Goal: Participate in discussion: Engage in conversation with other users on a specific topic

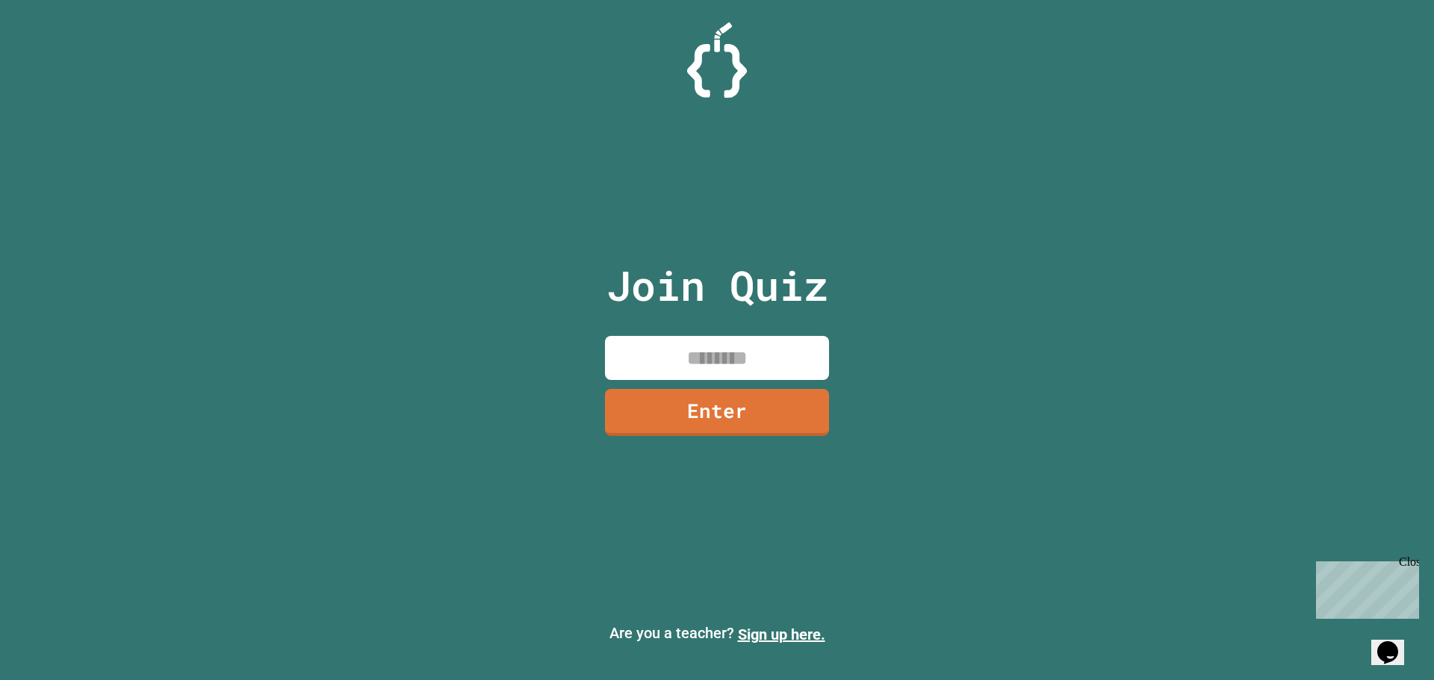
click at [713, 373] on input at bounding box center [717, 358] width 224 height 44
type input "********"
click at [781, 405] on link "Enter" at bounding box center [717, 410] width 211 height 49
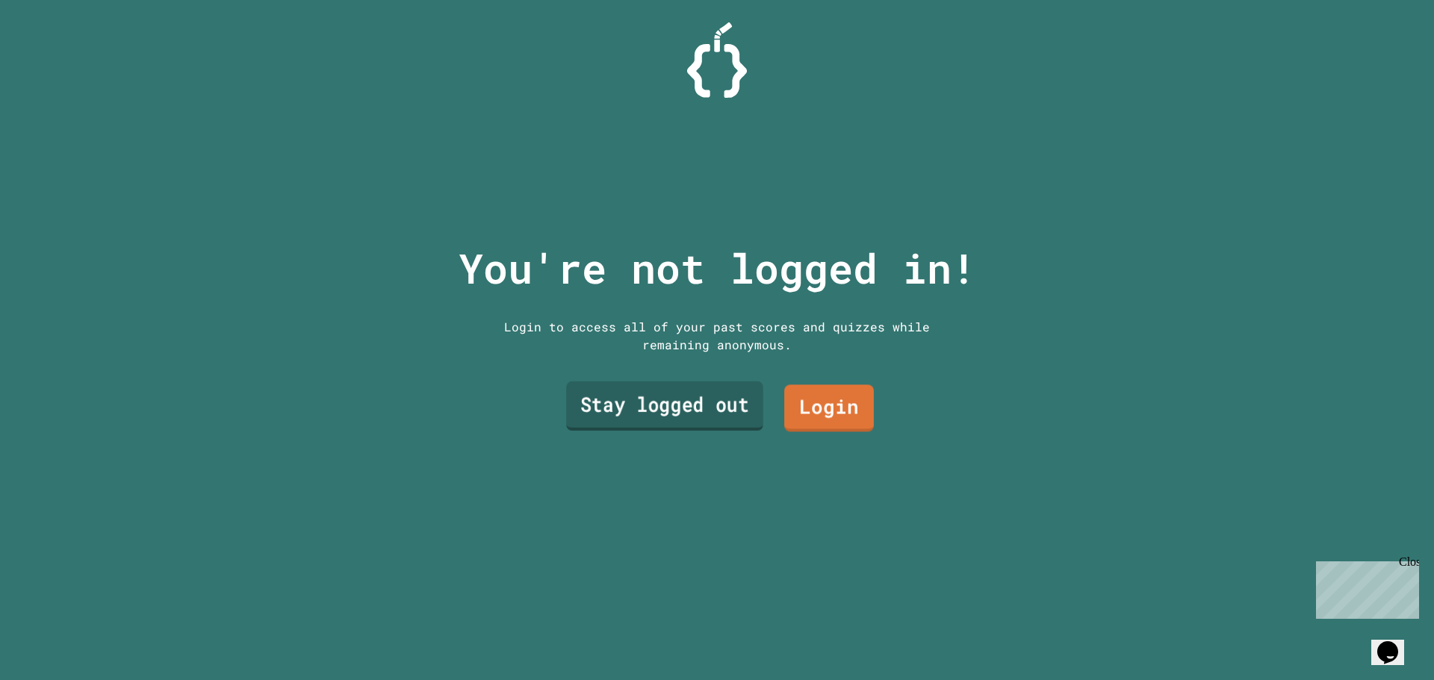
click at [718, 413] on link "Stay logged out" at bounding box center [664, 406] width 197 height 49
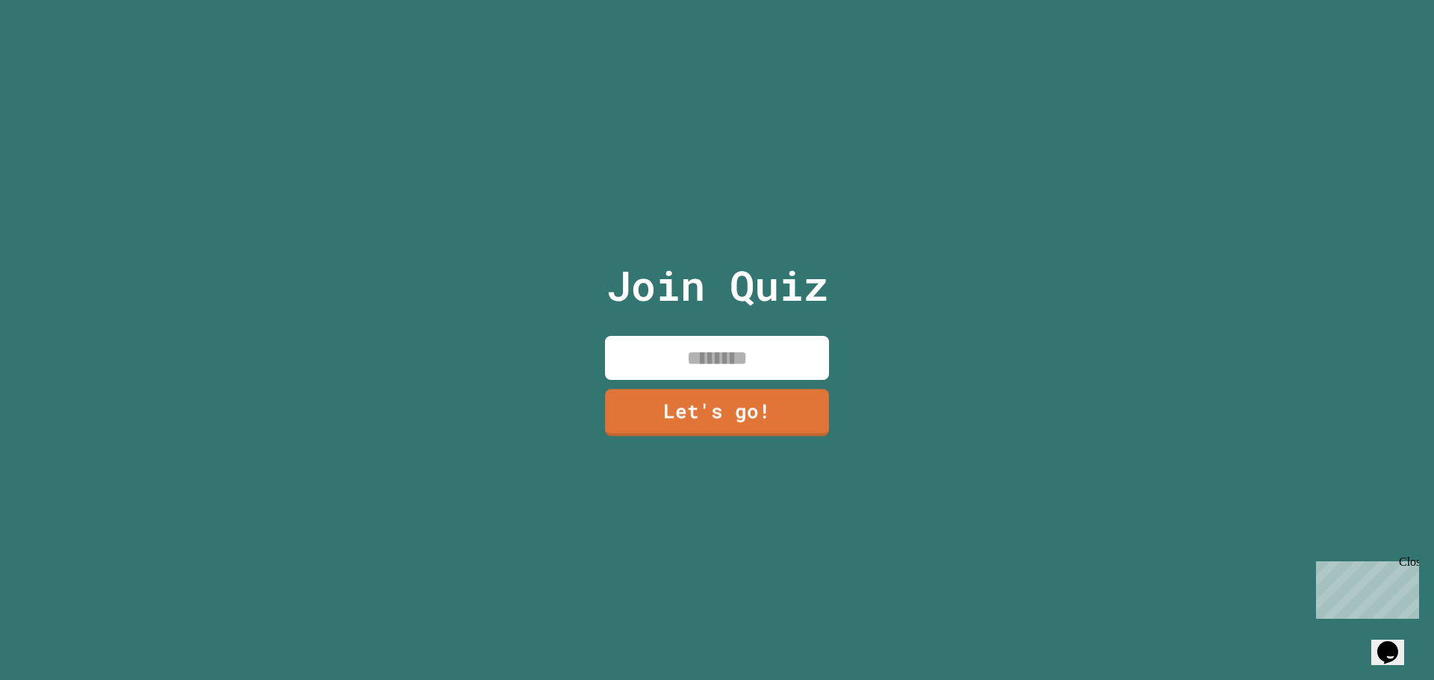
click at [718, 357] on input at bounding box center [717, 358] width 224 height 44
type input "****"
click at [750, 394] on link "Let's go!" at bounding box center [717, 412] width 224 height 47
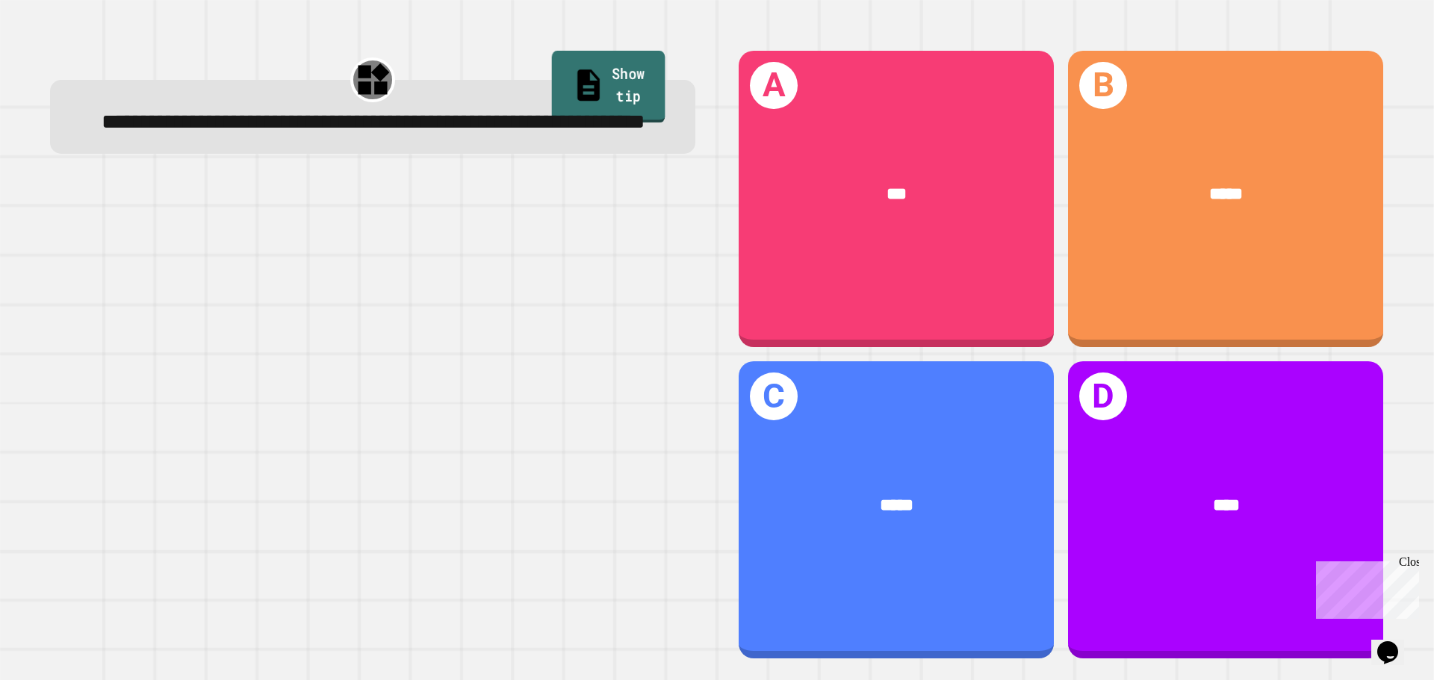
click at [592, 73] on link "Show tip" at bounding box center [609, 87] width 114 height 72
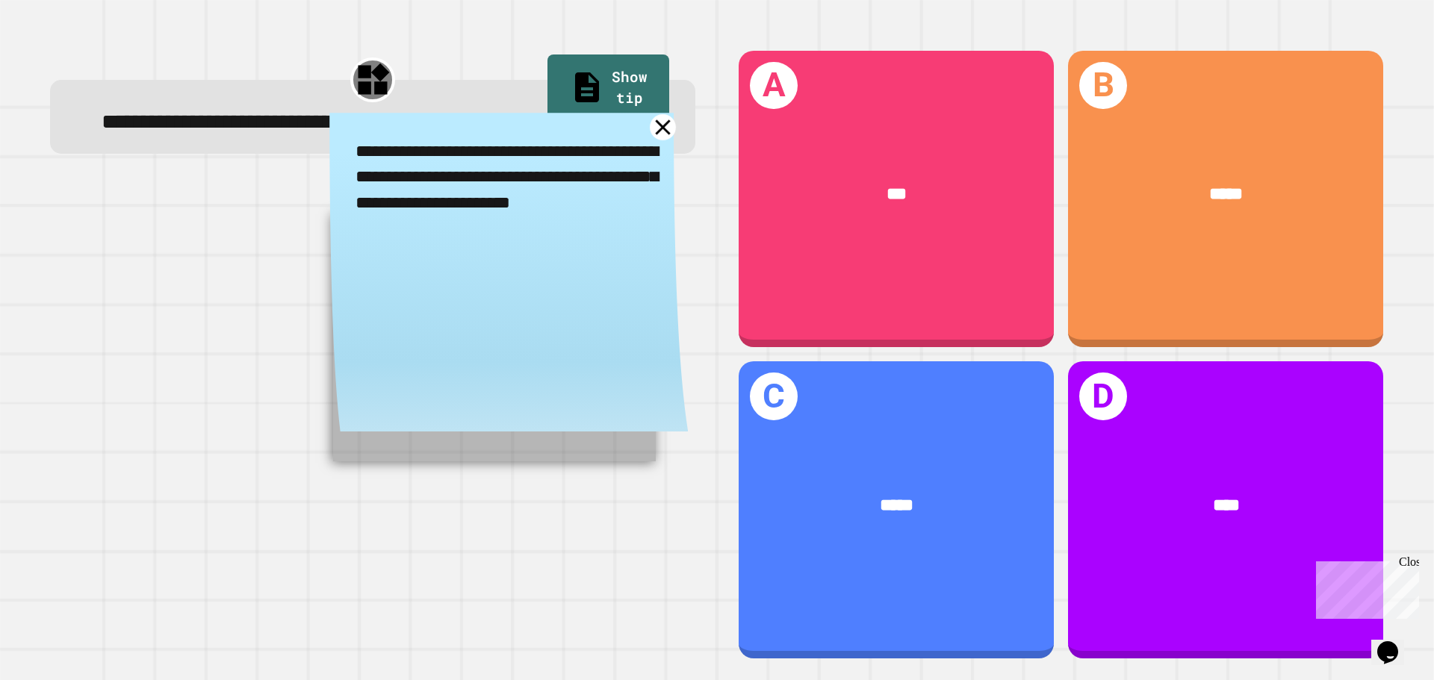
click at [651, 140] on icon at bounding box center [663, 127] width 26 height 26
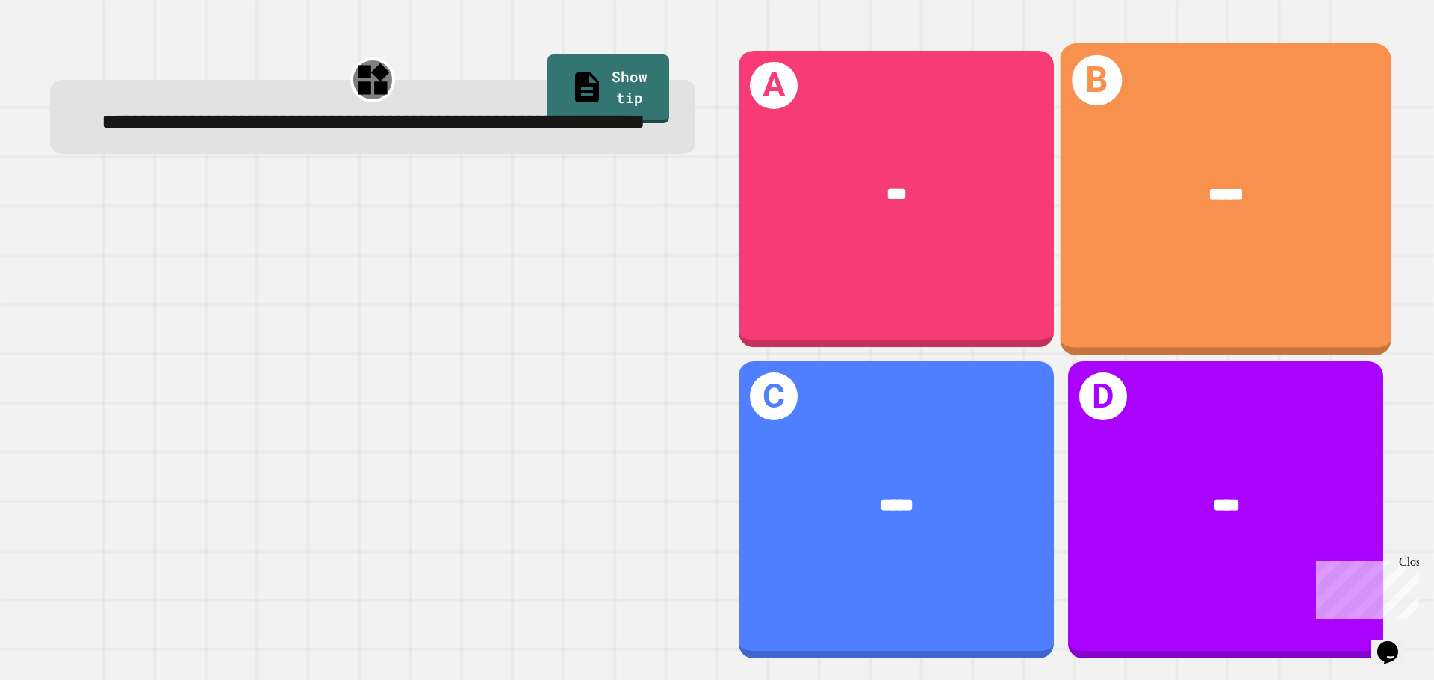
click at [1130, 261] on div "B *****" at bounding box center [1226, 198] width 331 height 311
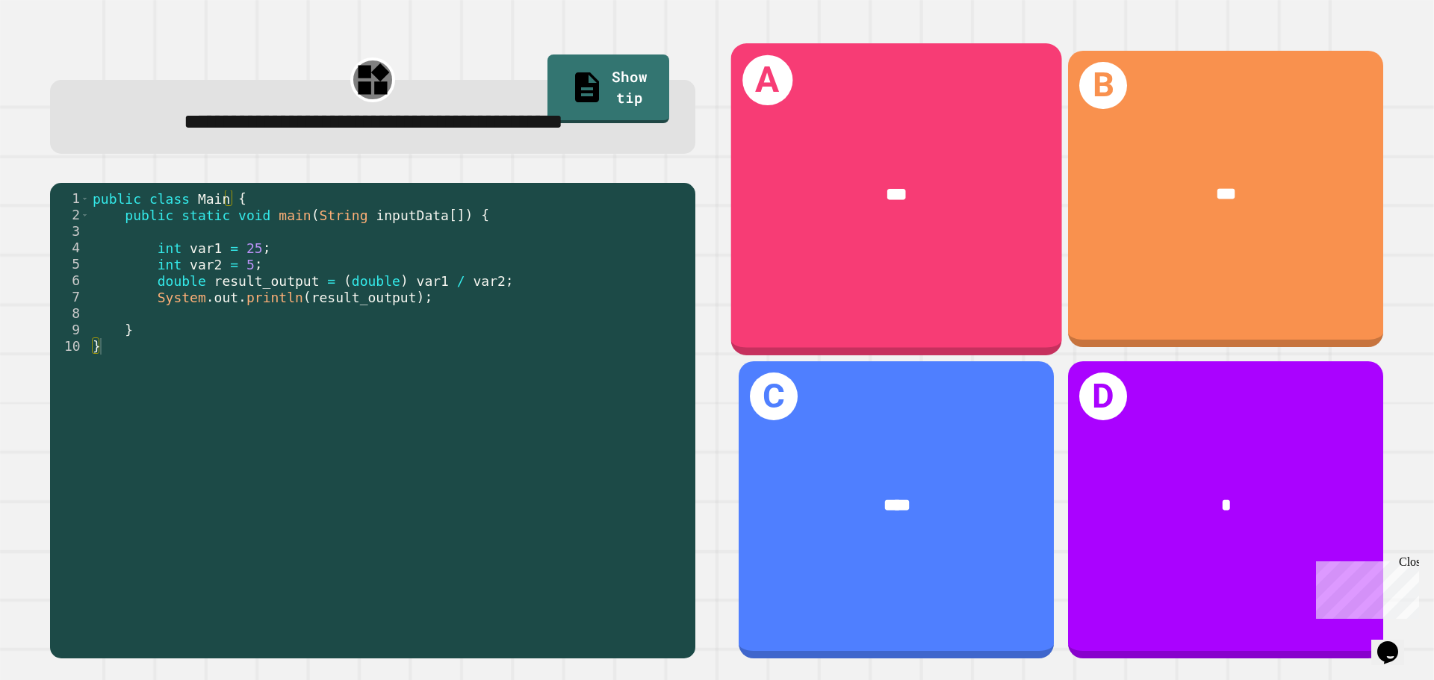
click at [913, 262] on div "A ***" at bounding box center [896, 198] width 331 height 311
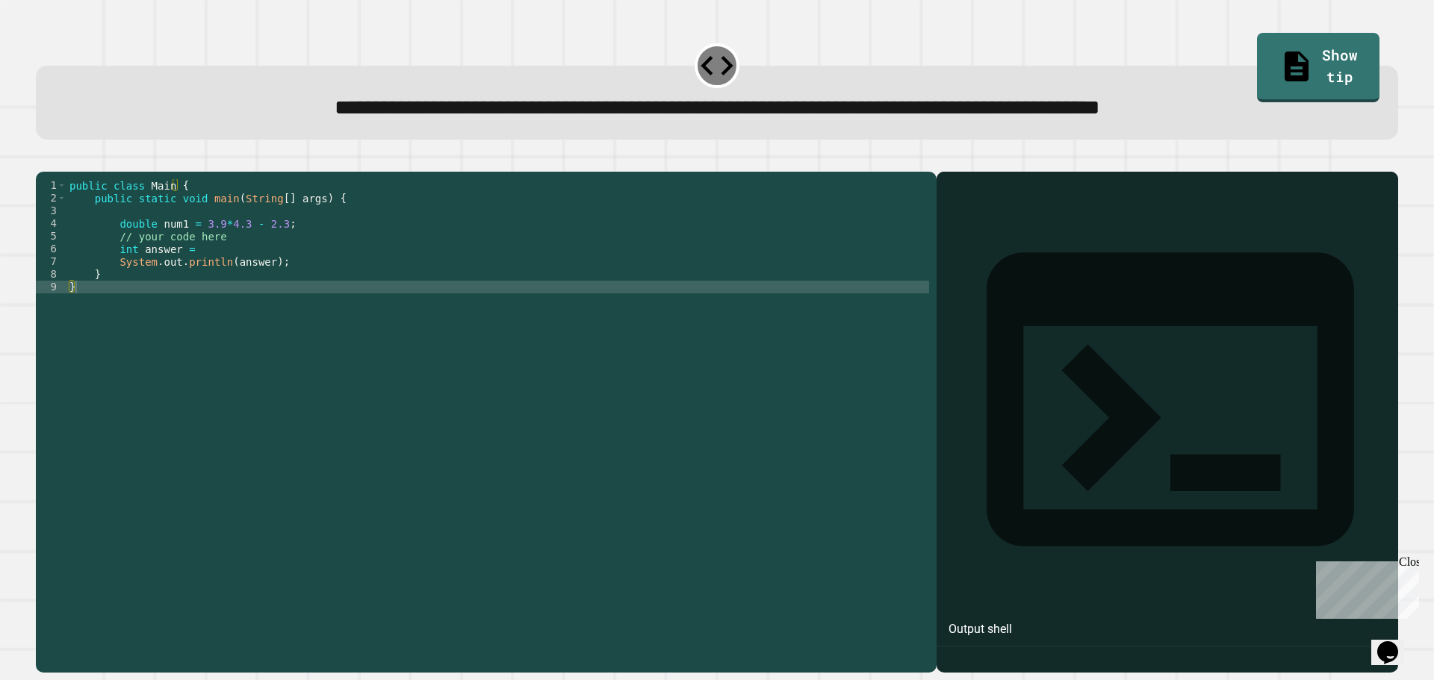
click at [205, 273] on div "public class Main { public static void main ( String [ ] args ) { double num1 =…" at bounding box center [497, 407] width 863 height 457
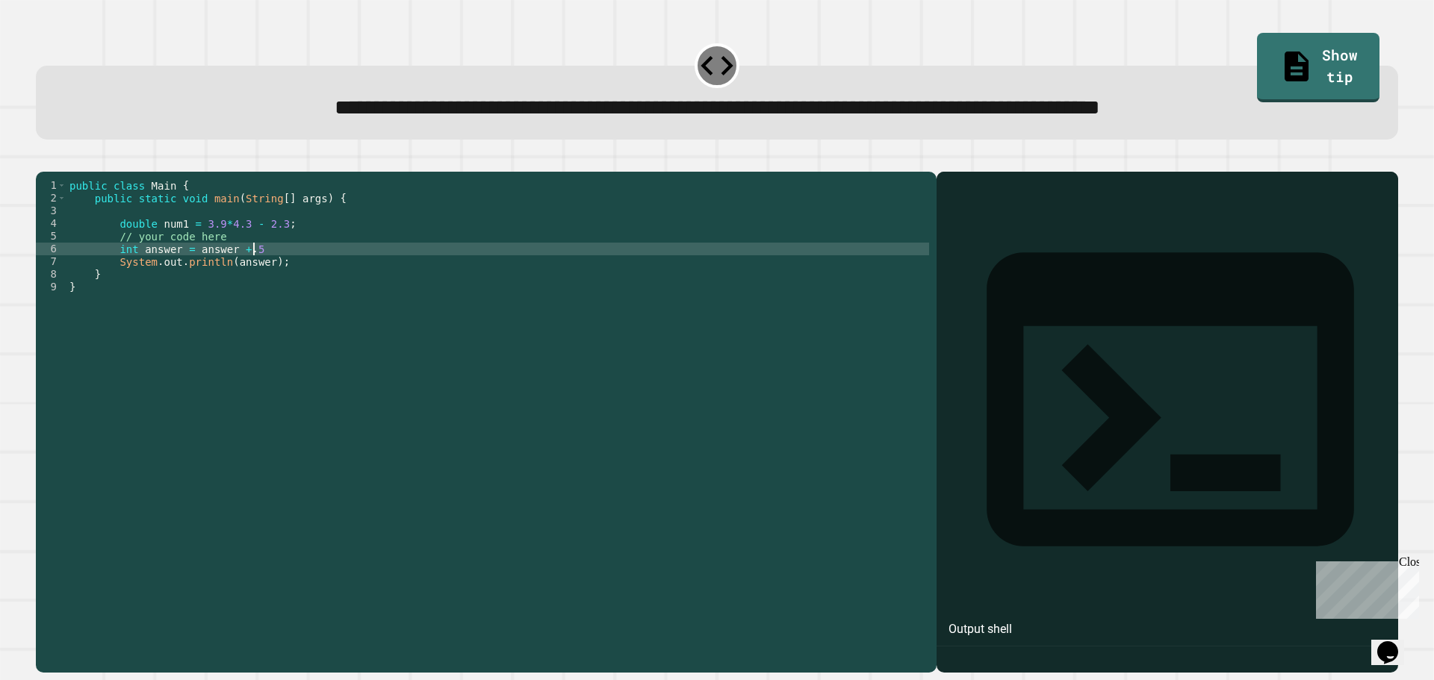
scroll to position [0, 13]
click at [58, 170] on icon "button" at bounding box center [53, 169] width 8 height 10
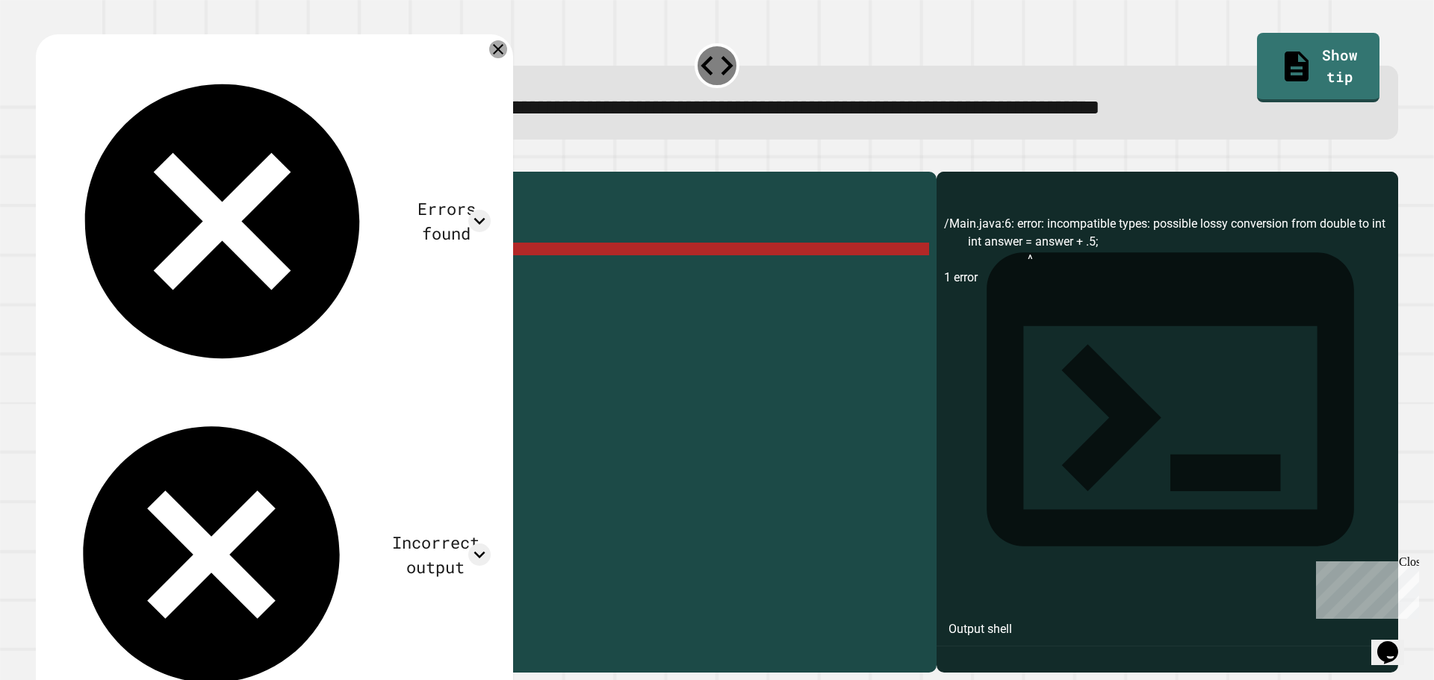
click at [497, 55] on icon at bounding box center [498, 49] width 18 height 18
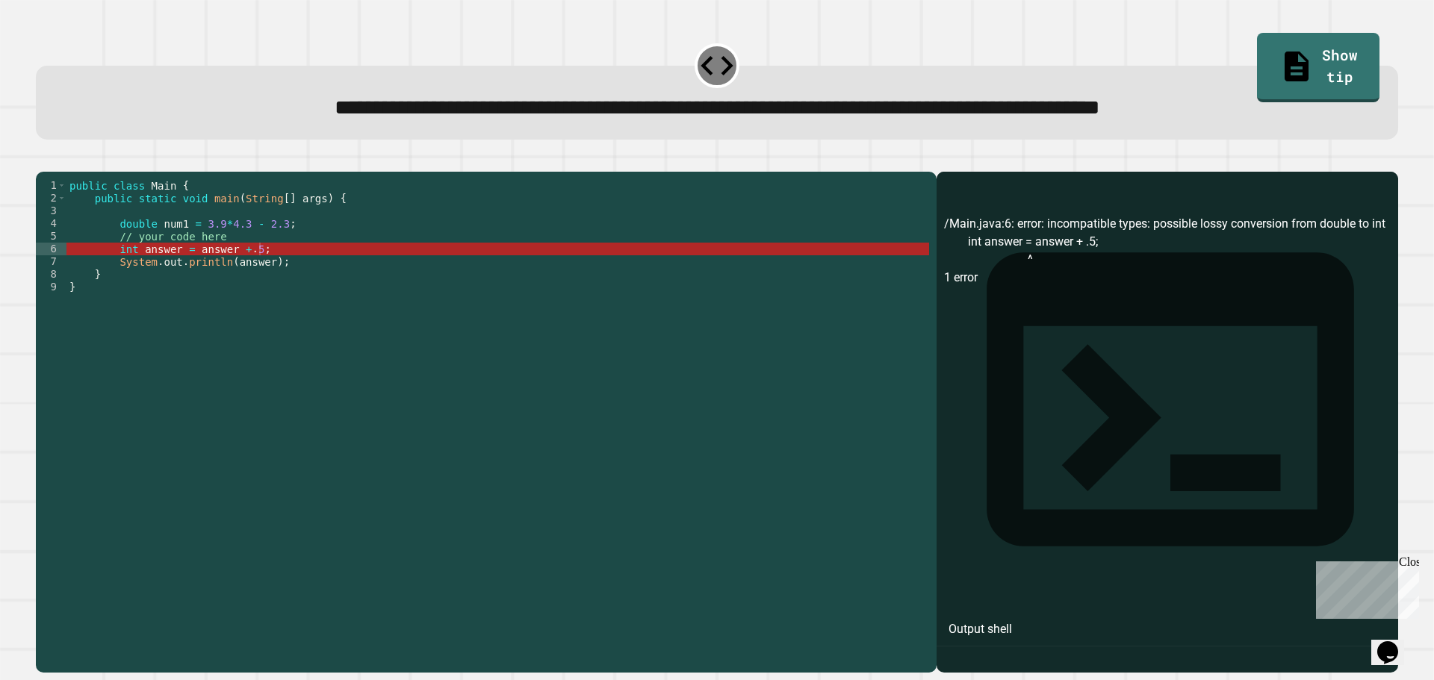
click at [283, 271] on div "public class Main { public static void main ( String [ ] args ) { double num1 =…" at bounding box center [497, 407] width 863 height 457
click at [258, 276] on div "public class Main { public static void main ( String [ ] args ) { double num1 =…" at bounding box center [497, 407] width 863 height 457
click at [255, 276] on div "public class Main { public static void main ( String [ ] args ) { double num1 =…" at bounding box center [497, 407] width 863 height 457
click at [264, 276] on div "public class Main { public static void main ( String [ ] args ) { double num1 =…" at bounding box center [497, 407] width 863 height 457
click at [240, 274] on div "public class Main { public static void main ( String [ ] args ) { double num1 =…" at bounding box center [497, 407] width 863 height 457
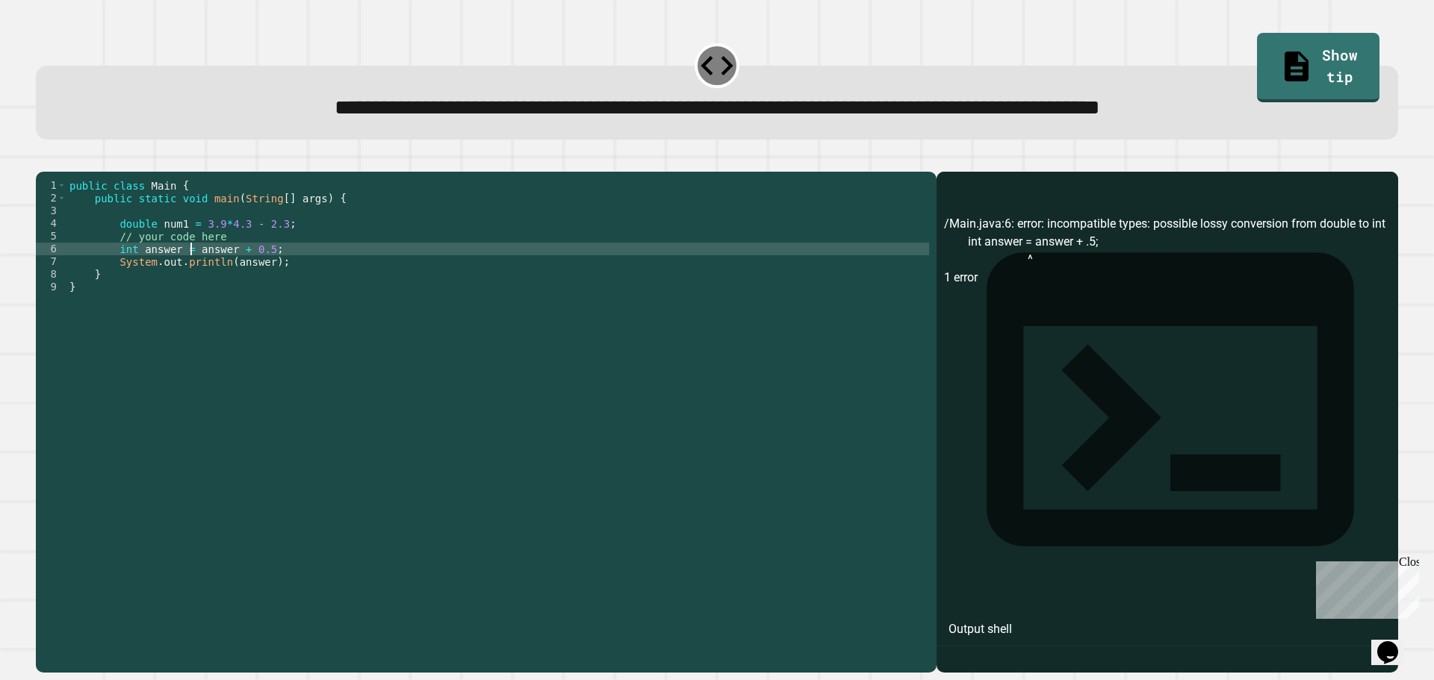
click at [187, 272] on div "public class Main { public static void main ( String [ ] args ) { double num1 =…" at bounding box center [497, 407] width 863 height 457
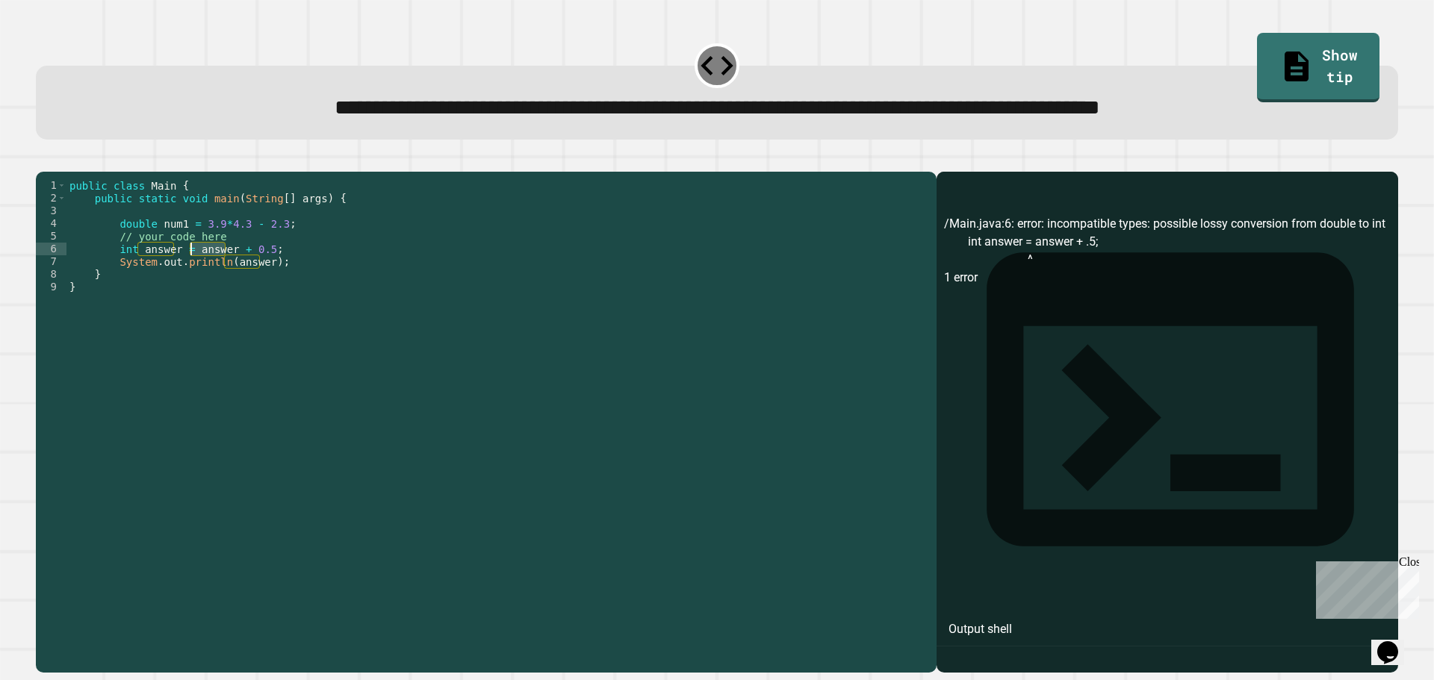
drag, startPoint x: 223, startPoint y: 270, endPoint x: 191, endPoint y: 274, distance: 32.4
click at [191, 274] on div "public class Main { public static void main ( String [ ] args ) { double num1 =…" at bounding box center [497, 407] width 863 height 457
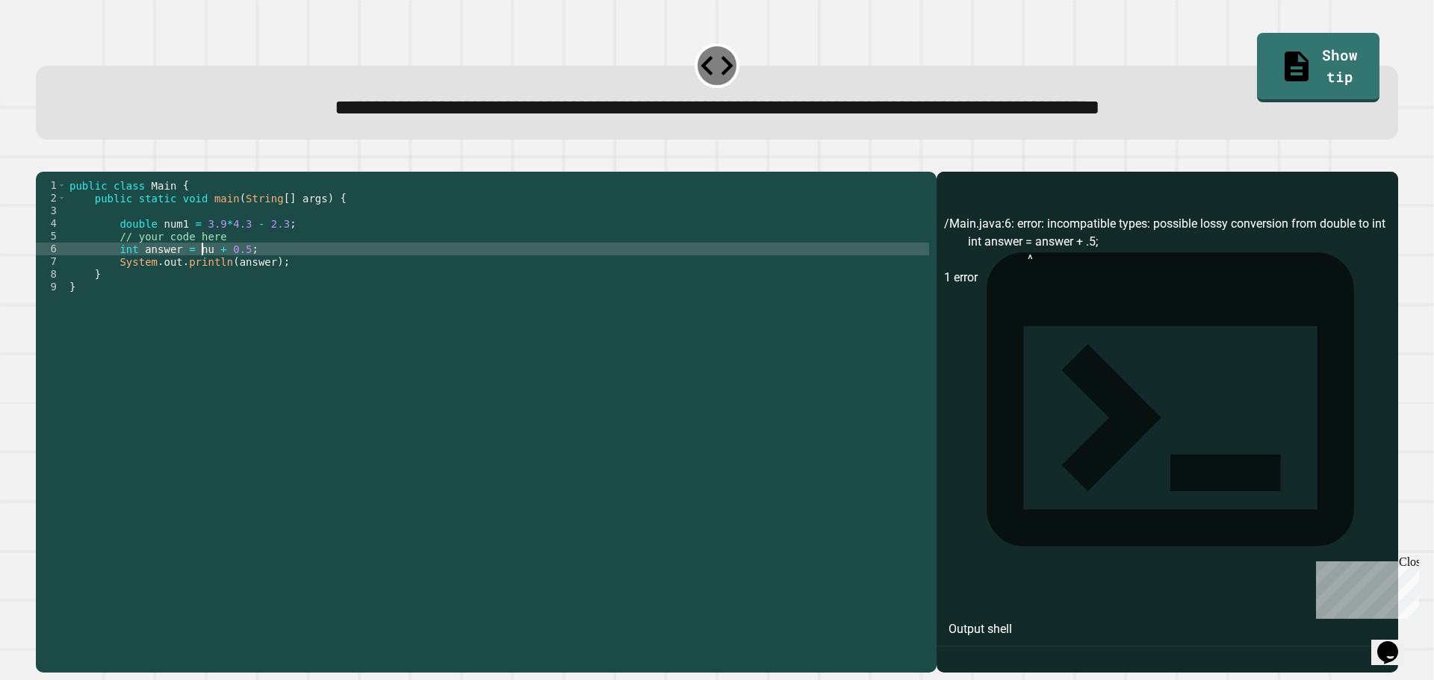
scroll to position [0, 10]
click at [61, 162] on div at bounding box center [717, 163] width 1362 height 18
click at [58, 172] on icon "button" at bounding box center [53, 169] width 8 height 10
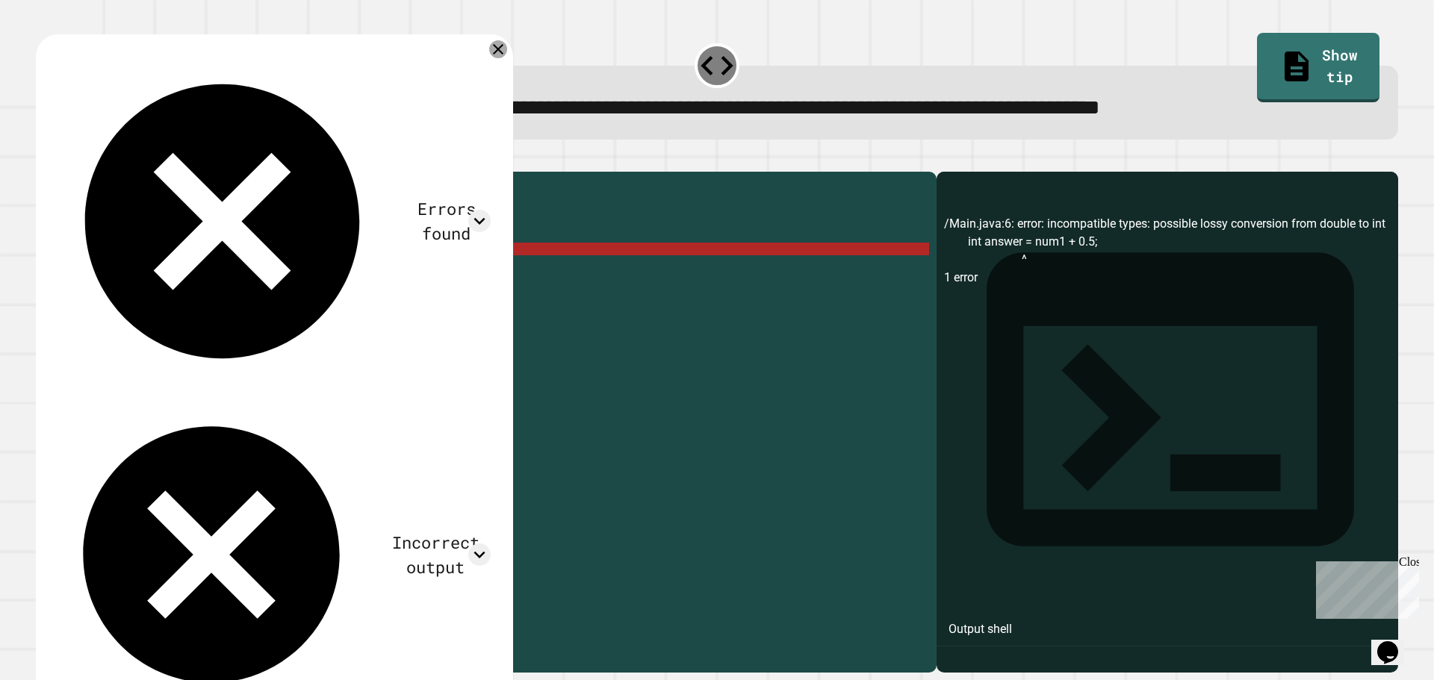
click at [501, 55] on icon at bounding box center [498, 49] width 18 height 18
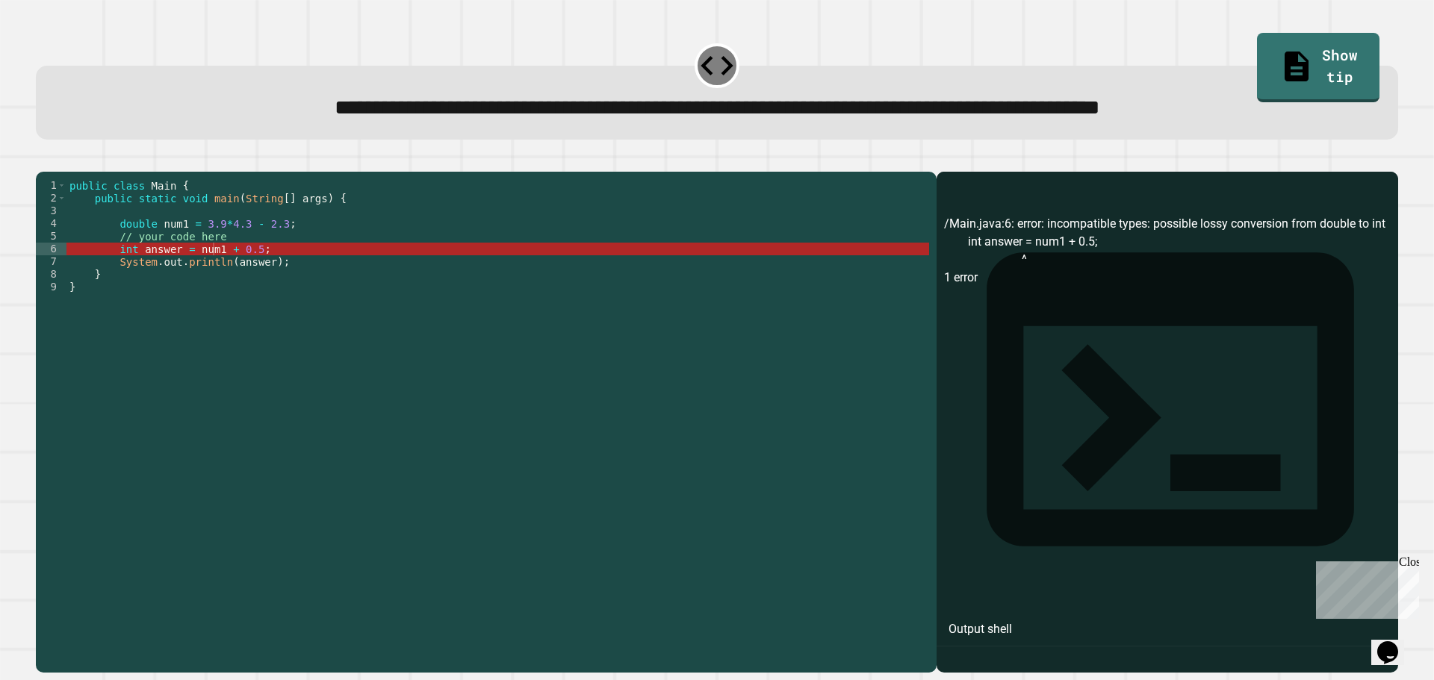
click at [190, 271] on div "public class Main { public static void main ( String [ ] args ) { double num1 =…" at bounding box center [497, 407] width 863 height 457
click at [190, 273] on div "public class Main { public static void main ( String [ ] args ) { double num1 =…" at bounding box center [497, 407] width 863 height 457
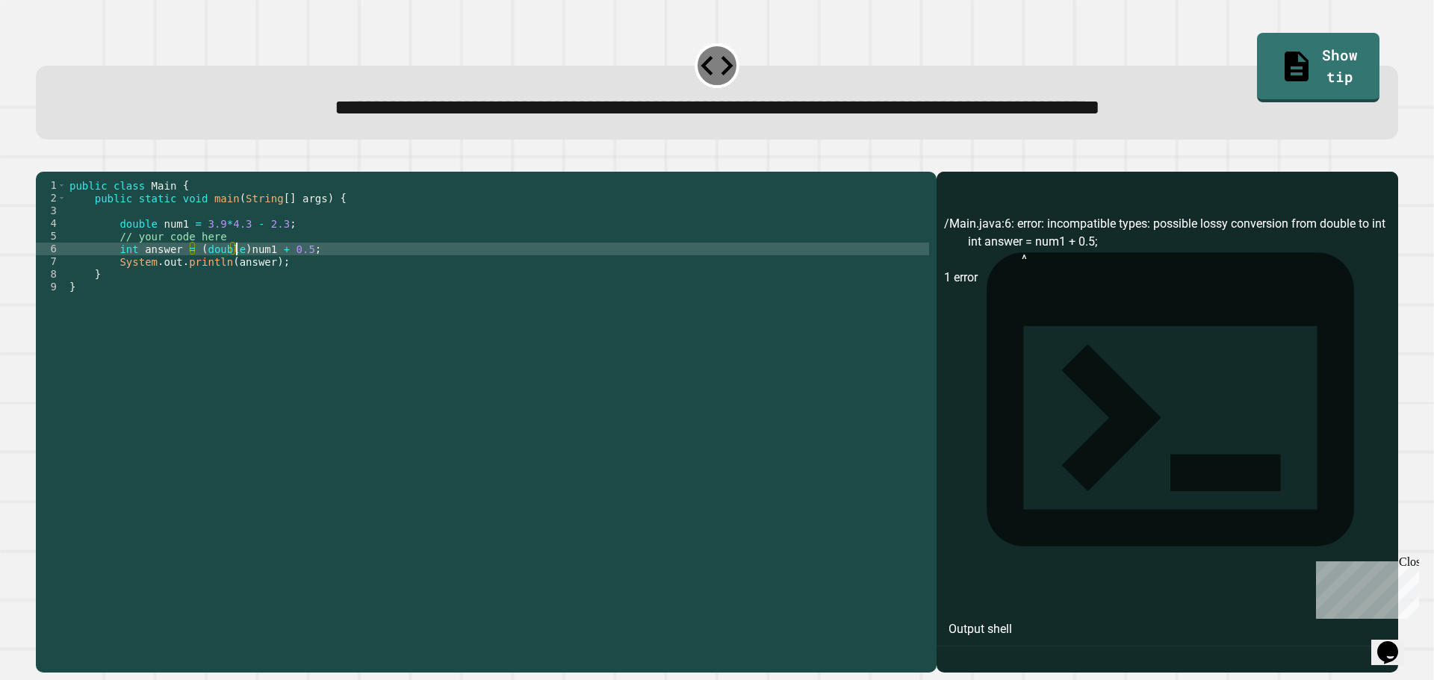
scroll to position [0, 12]
click at [56, 174] on icon "button" at bounding box center [53, 169] width 8 height 10
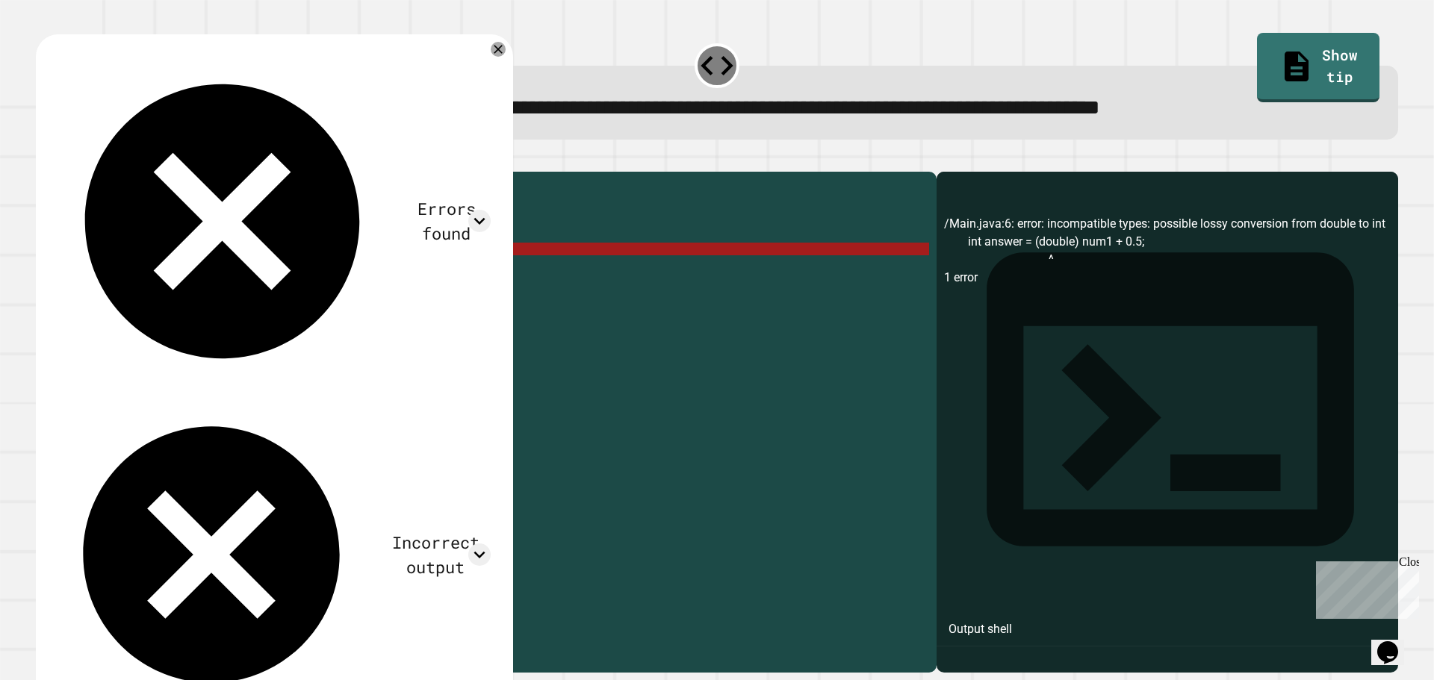
drag, startPoint x: 240, startPoint y: 271, endPoint x: 192, endPoint y: 270, distance: 48.6
click at [192, 270] on div "public class Main { public static void main ( String [ ] args ) { double num1 =…" at bounding box center [497, 407] width 863 height 457
click at [225, 271] on div "public class Main { public static void main ( String [ ] args ) { double num1 =…" at bounding box center [497, 395] width 863 height 432
drag, startPoint x: 230, startPoint y: 271, endPoint x: 193, endPoint y: 272, distance: 36.6
click at [193, 272] on div "public class Main { public static void main ( String [ ] args ) { double num1 =…" at bounding box center [497, 407] width 863 height 457
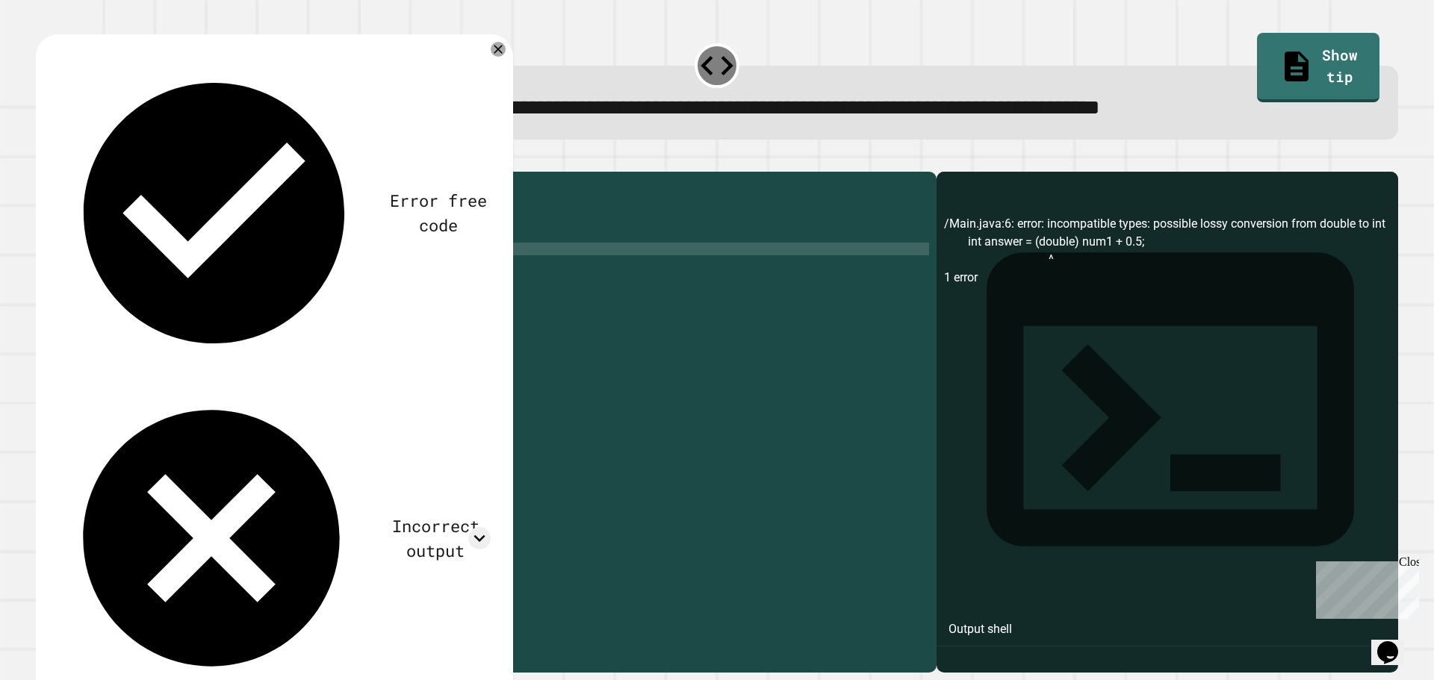
scroll to position [0, 10]
click at [227, 275] on div "public class Main { public static void main ( String [ ] args ) { double num1 =…" at bounding box center [497, 407] width 863 height 457
click at [288, 275] on div "public class Main { public static void main ( String [ ] args ) { double num1 =…" at bounding box center [497, 407] width 863 height 457
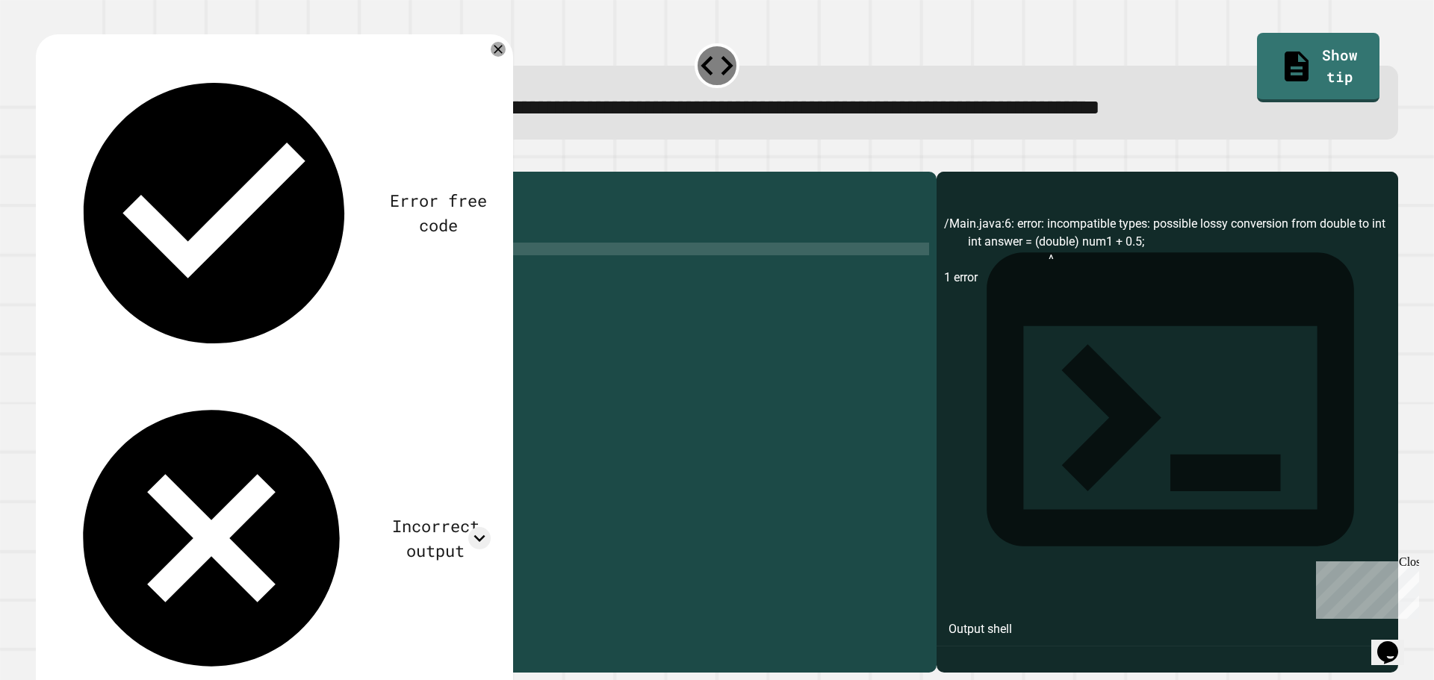
type textarea "**********"
click at [43, 160] on icon "button" at bounding box center [43, 160] width 0 height 0
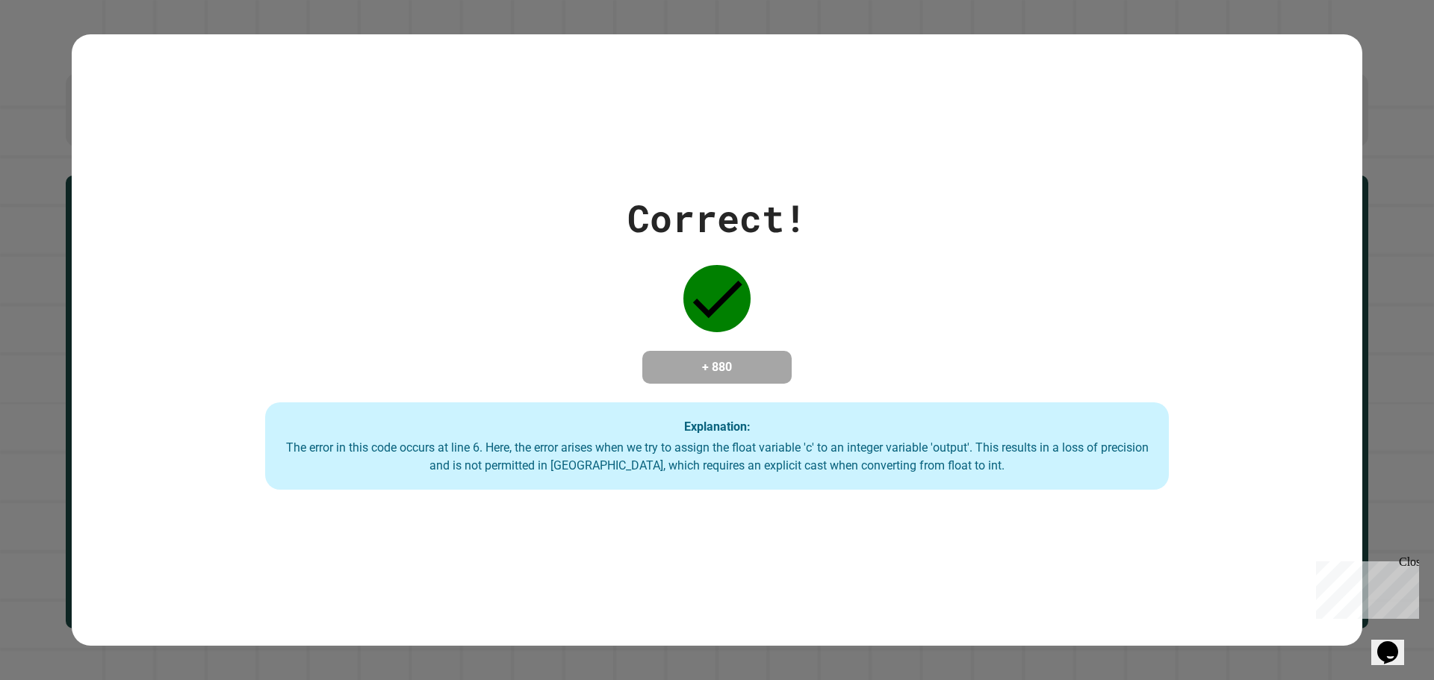
click at [1415, 562] on div "Close" at bounding box center [1408, 565] width 19 height 19
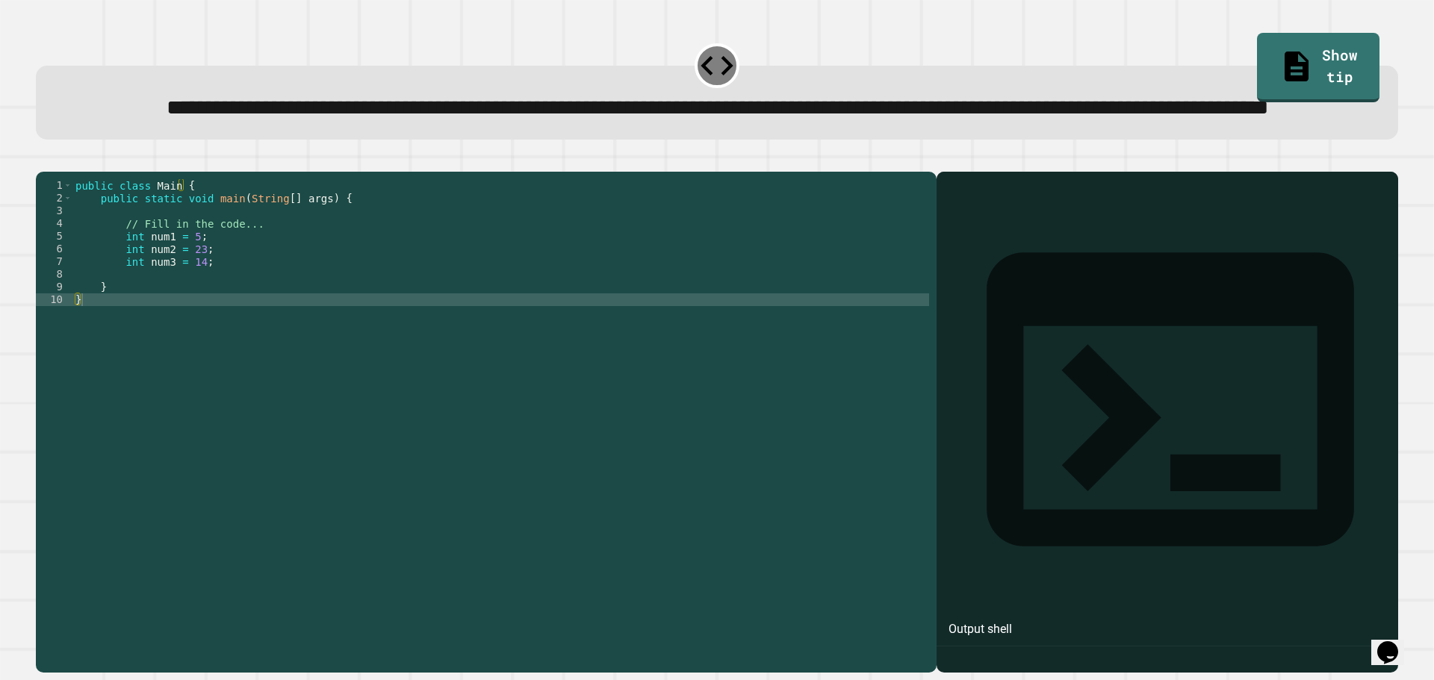
click at [164, 335] on div "public class Main { public static void main ( String [ ] args ) { // Fill in th…" at bounding box center [500, 388] width 857 height 419
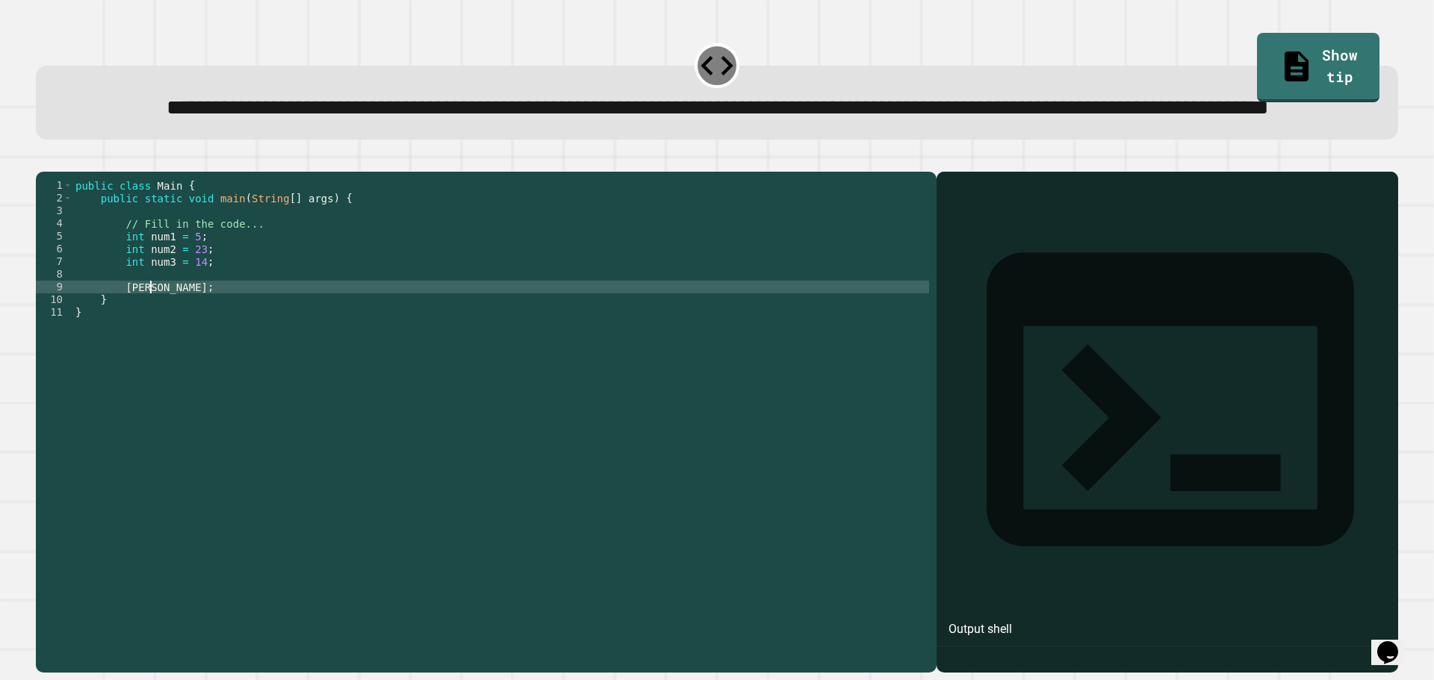
scroll to position [0, 4]
type textarea "*"
click at [216, 346] on div "public class Main { public static void main ( String [ ] args ) { // Fill in th…" at bounding box center [500, 388] width 857 height 419
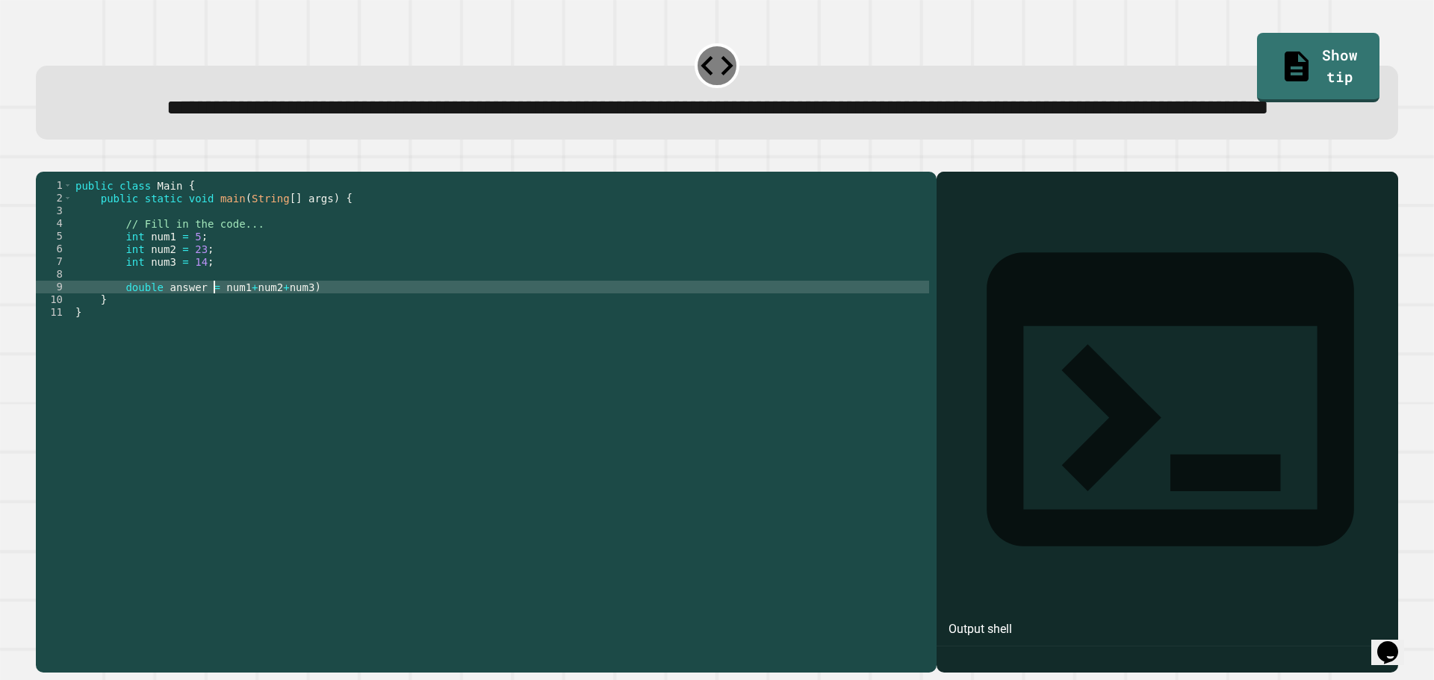
scroll to position [0, 10]
click at [313, 344] on div "public class Main { public static void main ( String [ ] args ) { // Fill in th…" at bounding box center [500, 388] width 857 height 419
type textarea "**********"
click at [336, 344] on div "public class Main { public static void main ( String [ ] args ) { // Fill in th…" at bounding box center [500, 388] width 857 height 419
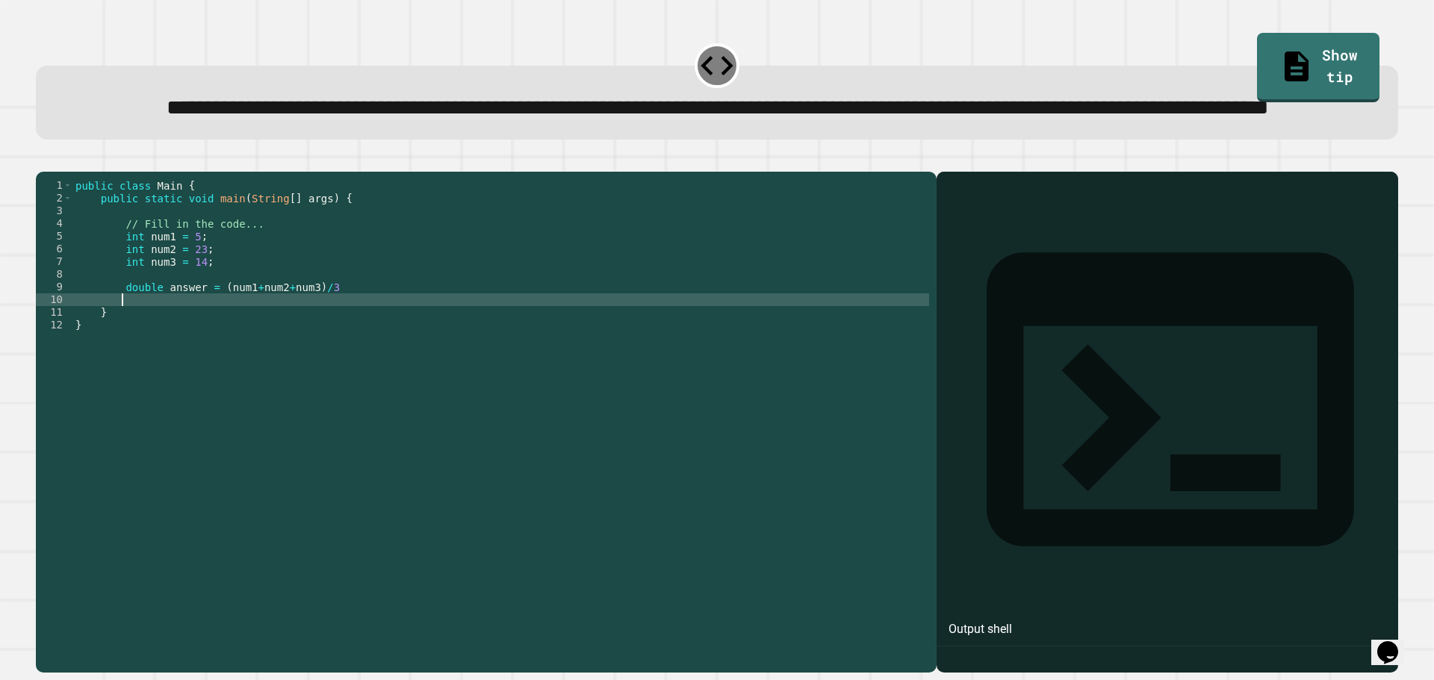
scroll to position [0, 2]
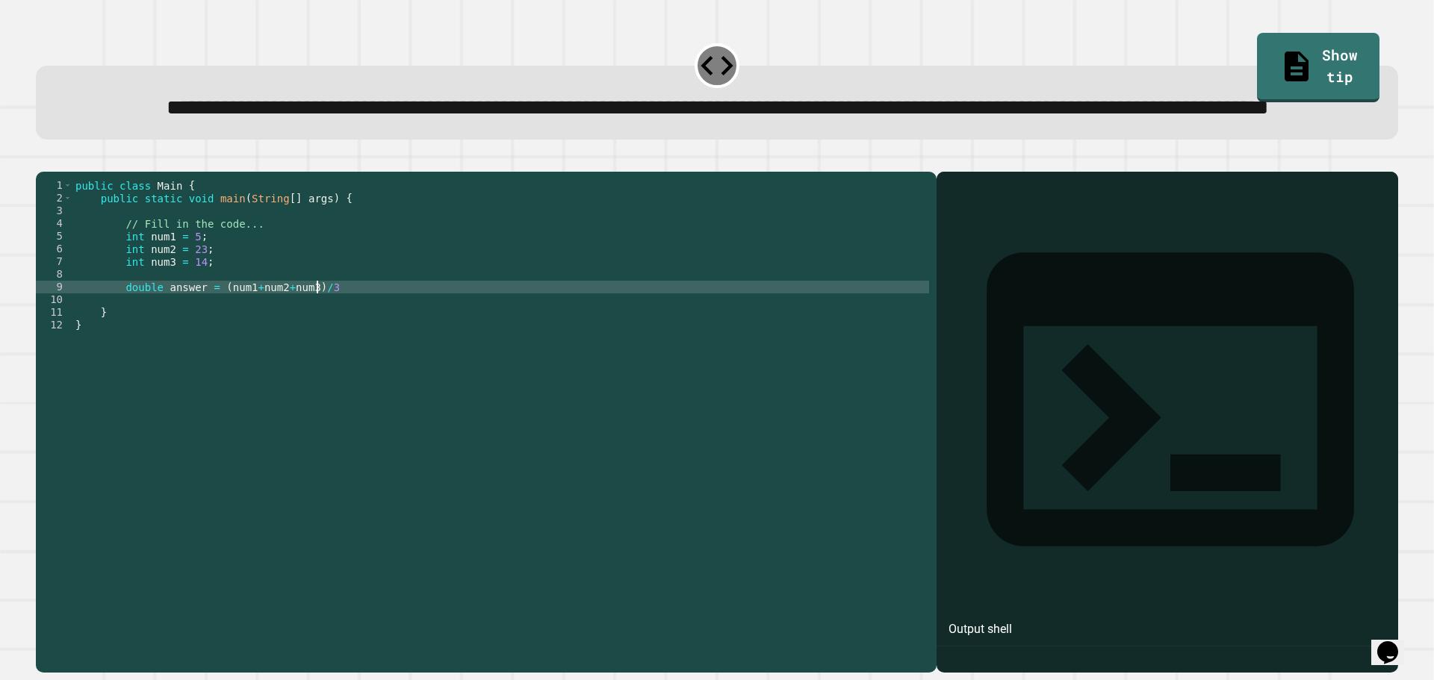
click at [334, 350] on div "public class Main { public static void main ( String [ ] args ) { // Fill in th…" at bounding box center [500, 388] width 857 height 419
type textarea "**********"
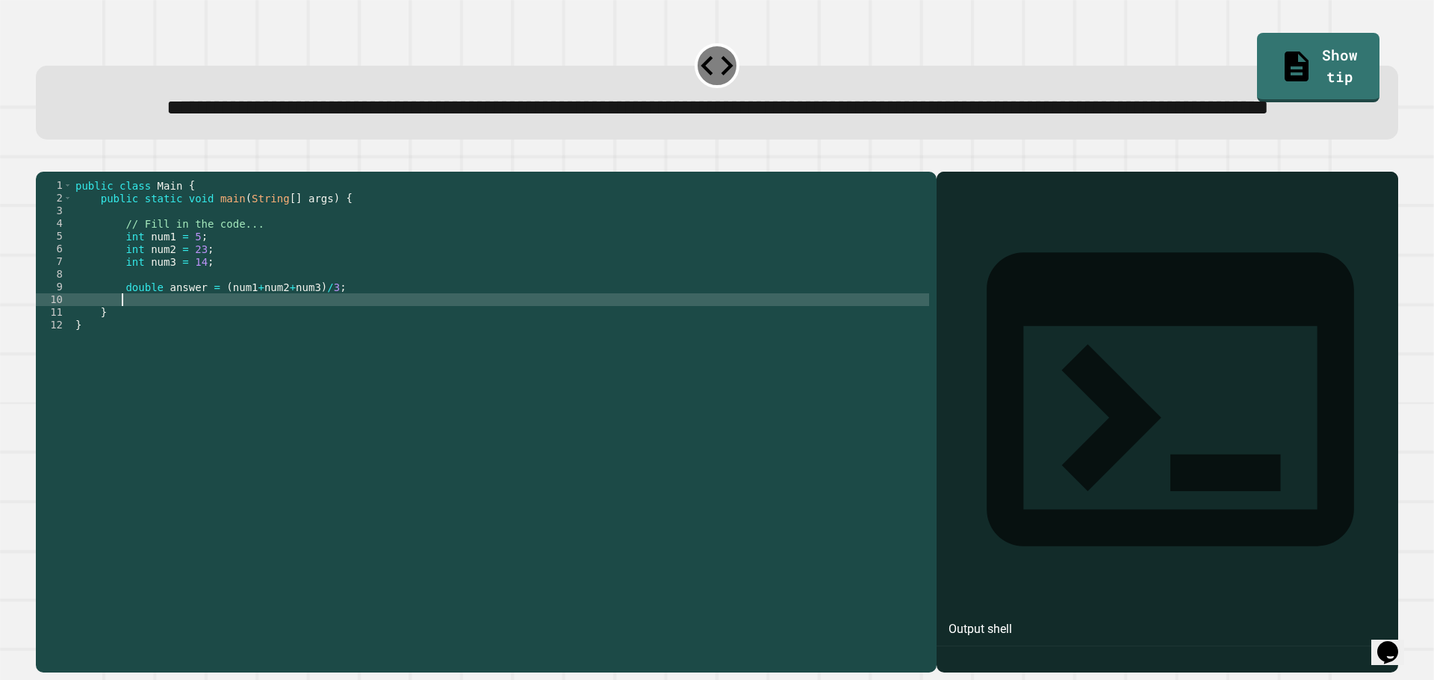
click at [332, 356] on div "public class Main { public static void main ( String [ ] args ) { // Fill in th…" at bounding box center [500, 388] width 857 height 419
click at [283, 357] on div "public class Main { public static void main ( String [ ] args ) { // Fill in th…" at bounding box center [500, 388] width 857 height 419
type textarea "**********"
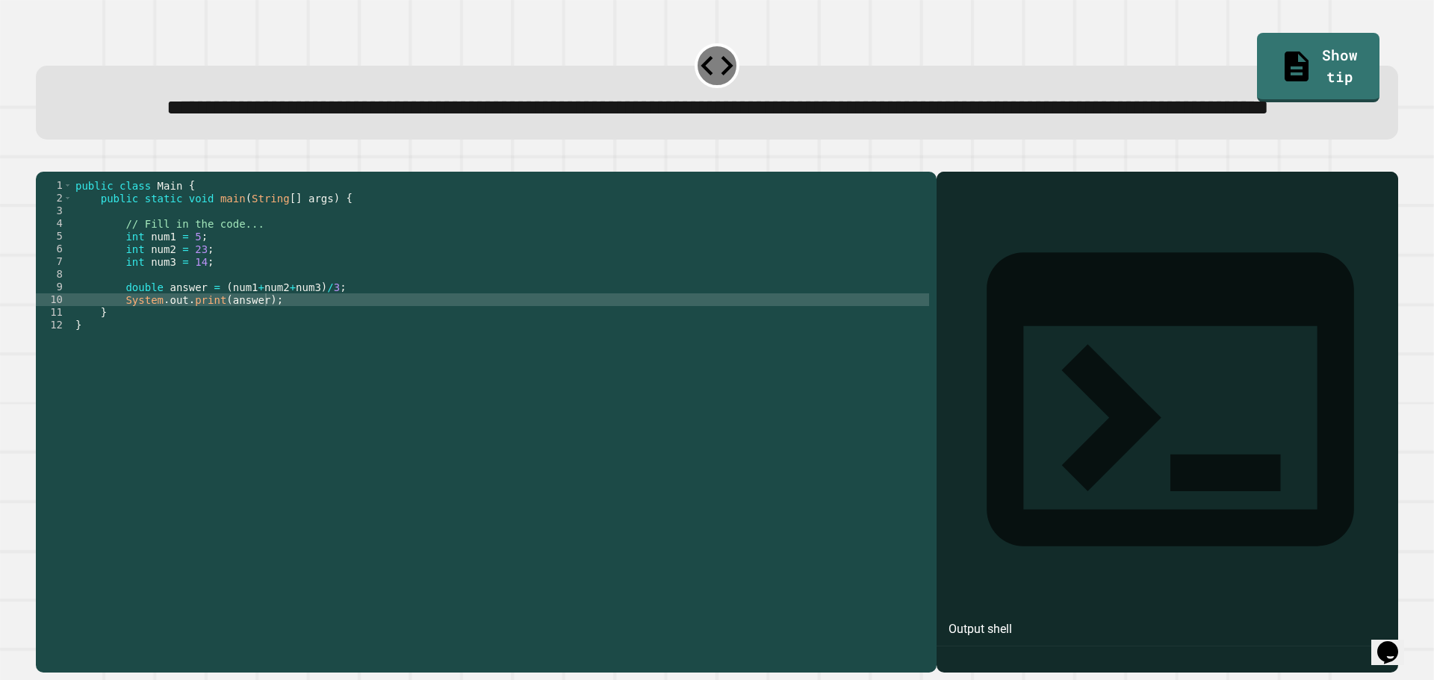
click at [43, 160] on icon "button" at bounding box center [43, 160] width 0 height 0
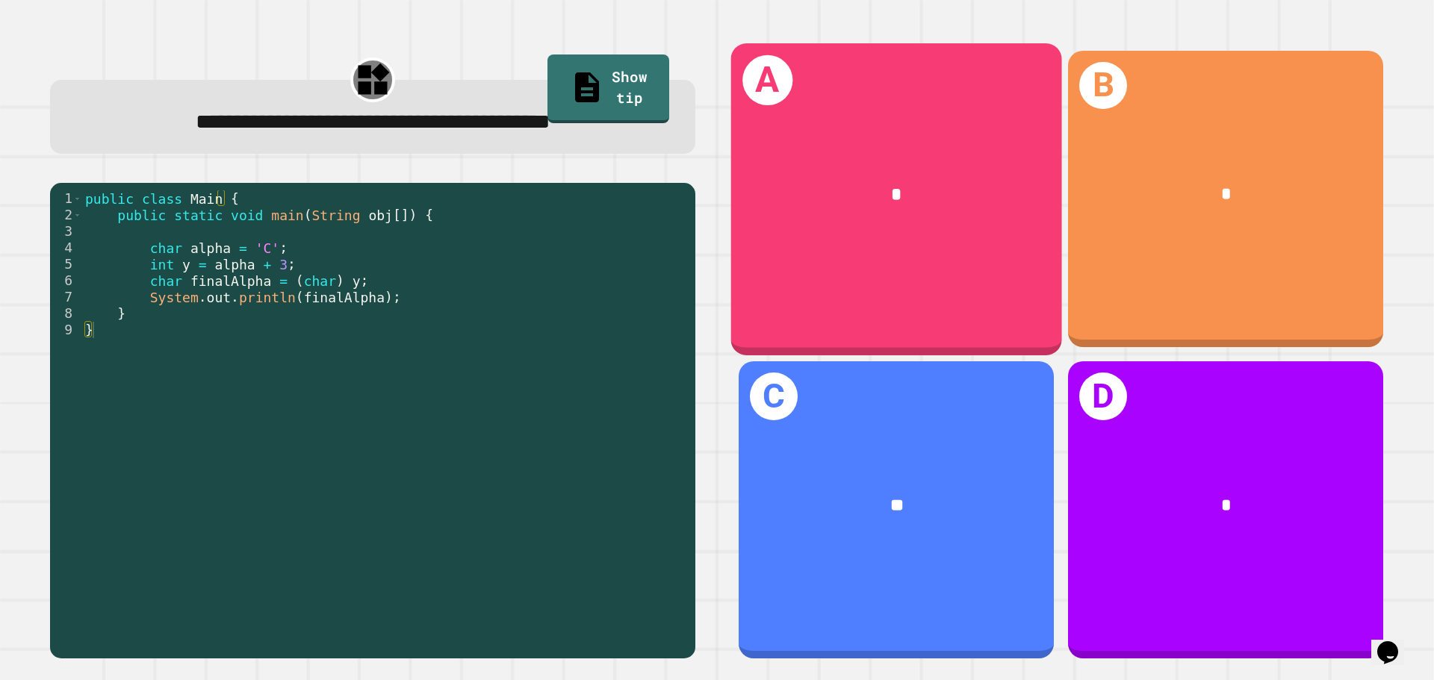
click at [946, 259] on div "A *" at bounding box center [896, 198] width 331 height 311
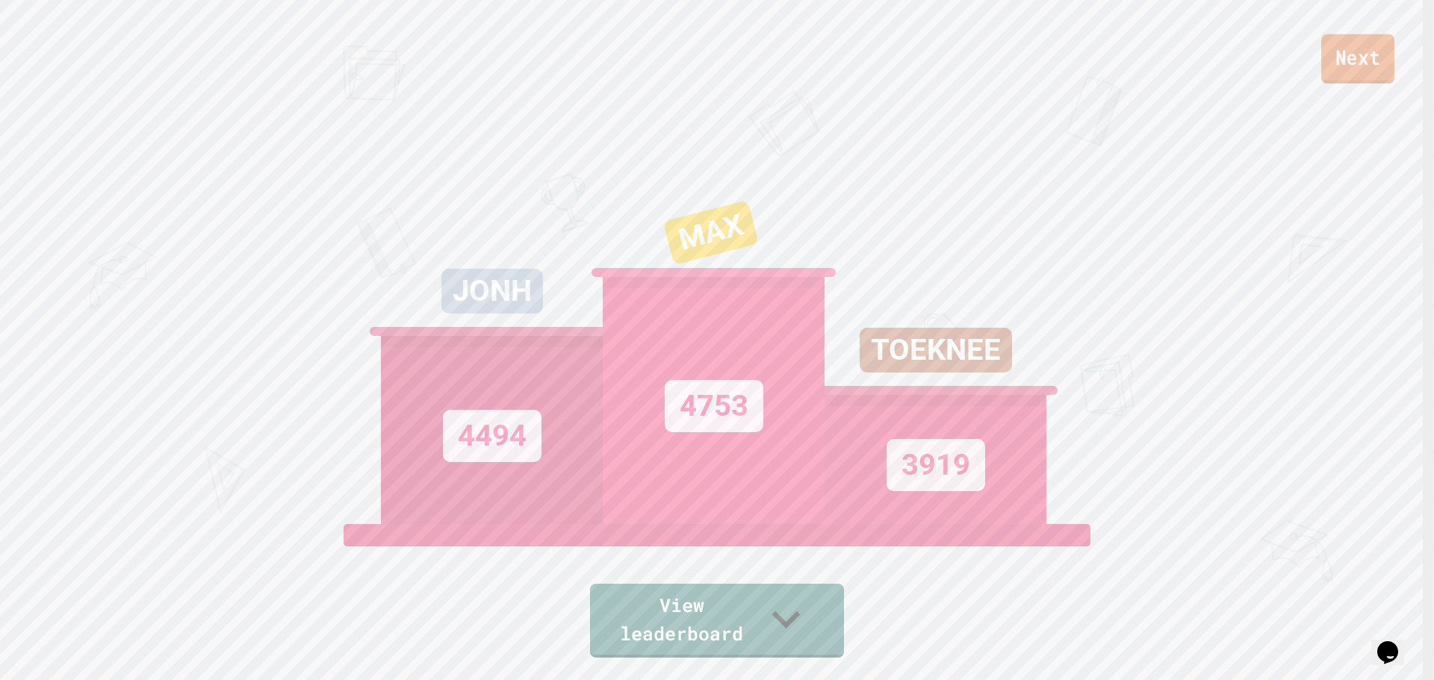
click at [1352, 74] on link "Next" at bounding box center [1357, 58] width 73 height 49
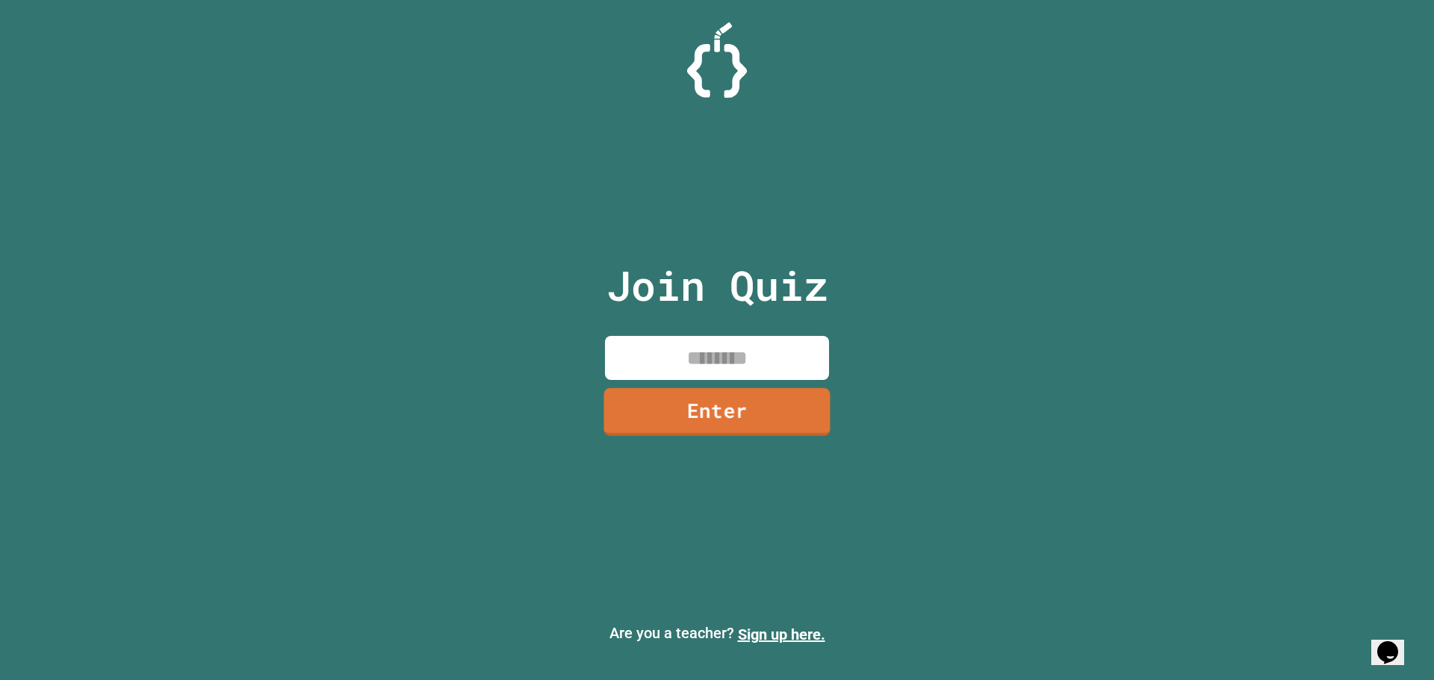
drag, startPoint x: 777, startPoint y: 331, endPoint x: 776, endPoint y: 346, distance: 15.0
click at [777, 336] on div "Join Quiz Enter" at bounding box center [718, 340] width 252 height 606
click at [772, 352] on input at bounding box center [717, 358] width 224 height 44
type input "********"
click at [794, 413] on link "Enter" at bounding box center [716, 410] width 217 height 49
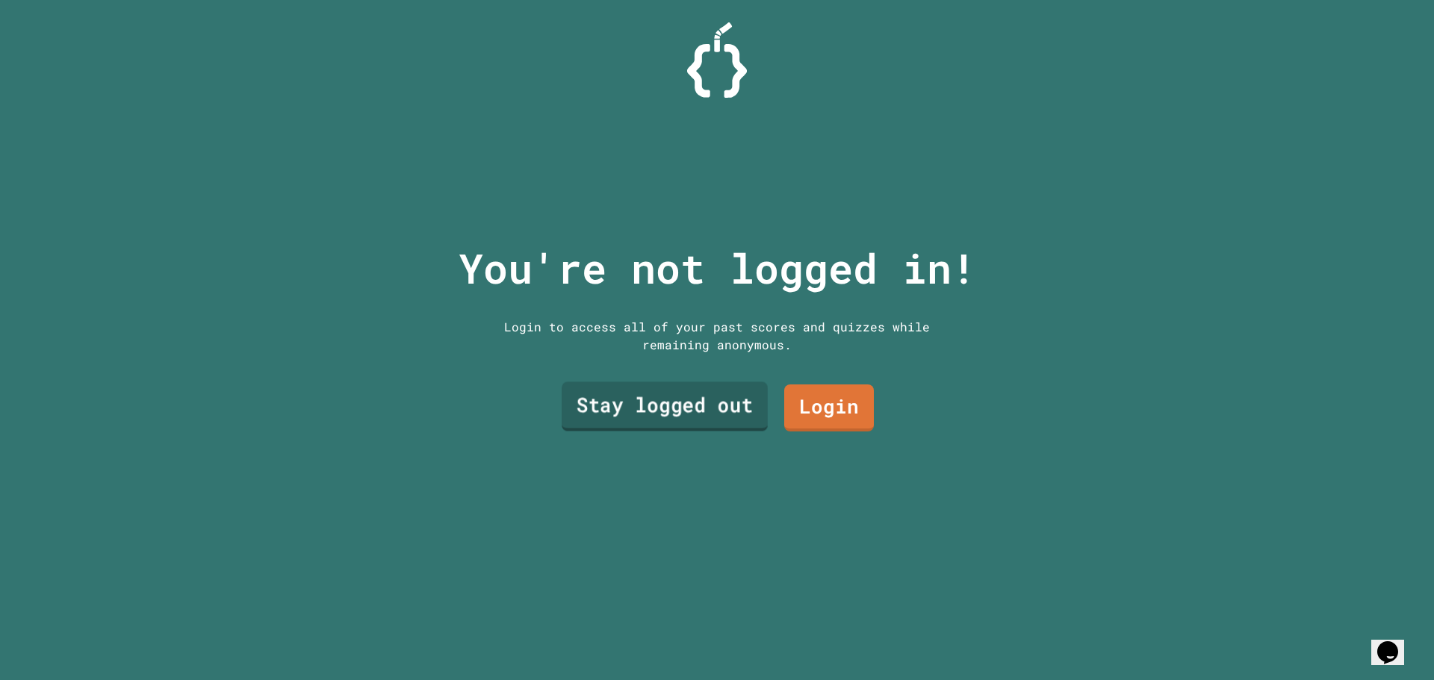
click at [730, 401] on link "Stay logged out" at bounding box center [665, 406] width 206 height 49
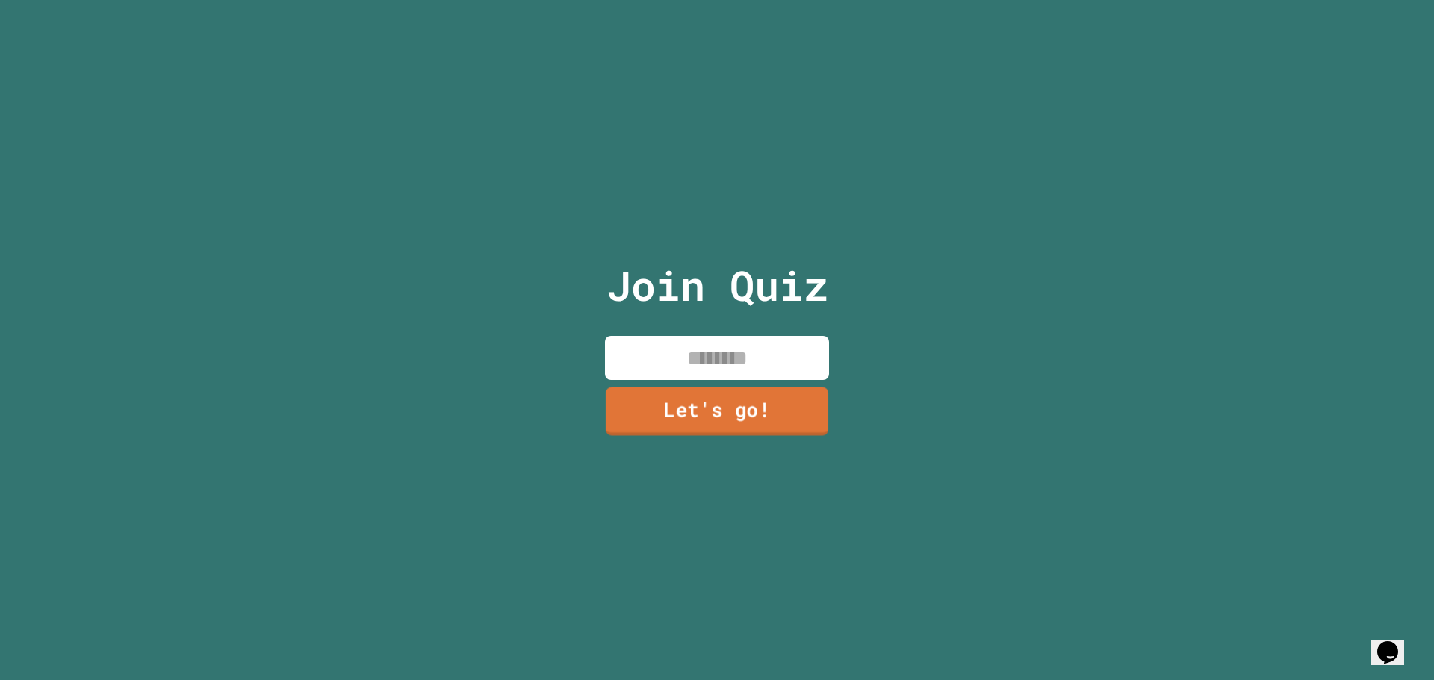
click at [738, 356] on input at bounding box center [717, 358] width 224 height 44
type input "********"
click at [718, 390] on link "Let's go!" at bounding box center [716, 409] width 203 height 49
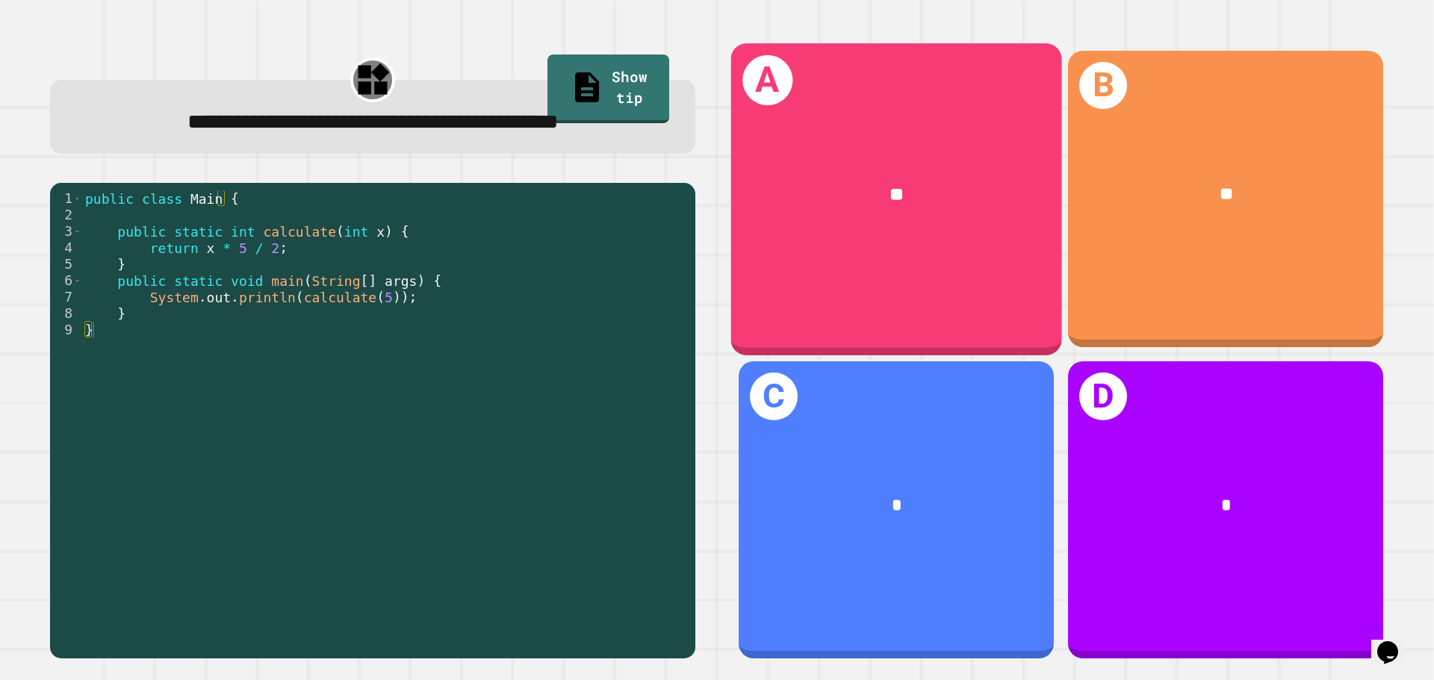
click at [931, 270] on div "A **" at bounding box center [896, 198] width 331 height 311
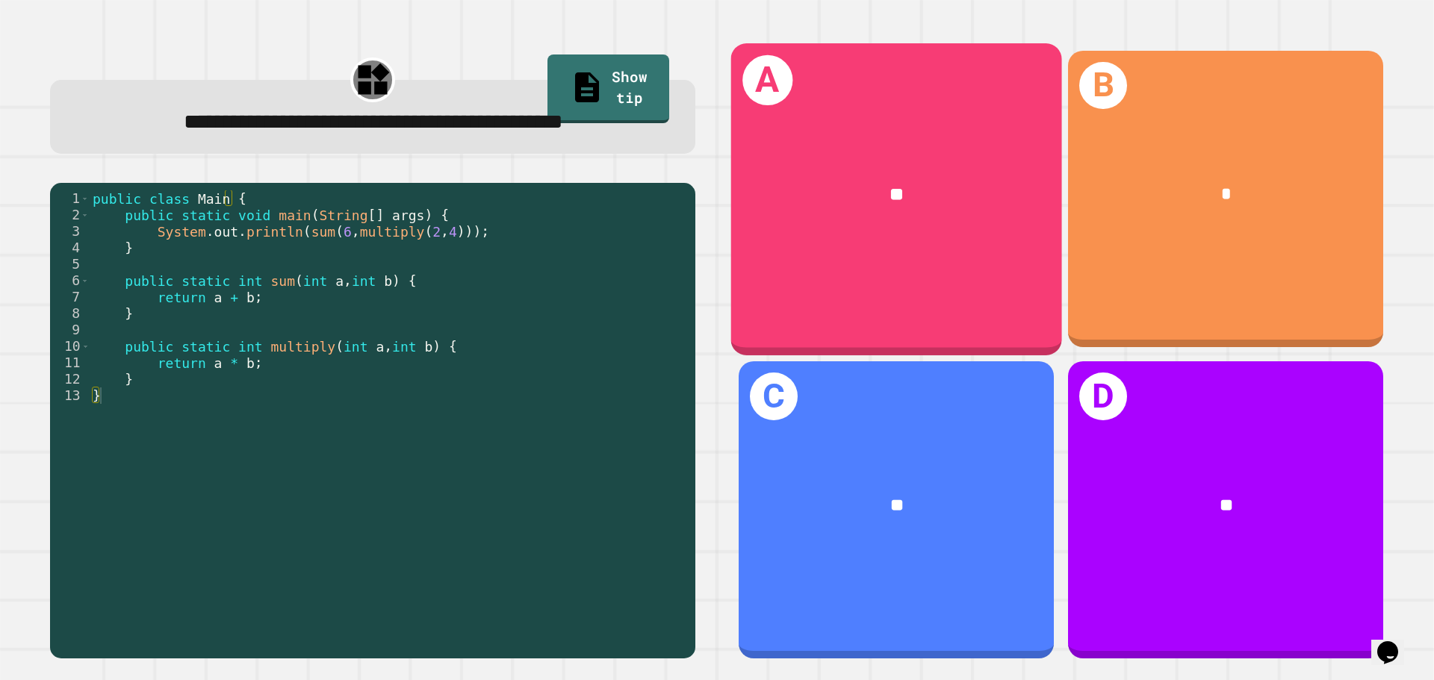
click at [856, 270] on div "A **" at bounding box center [896, 198] width 331 height 311
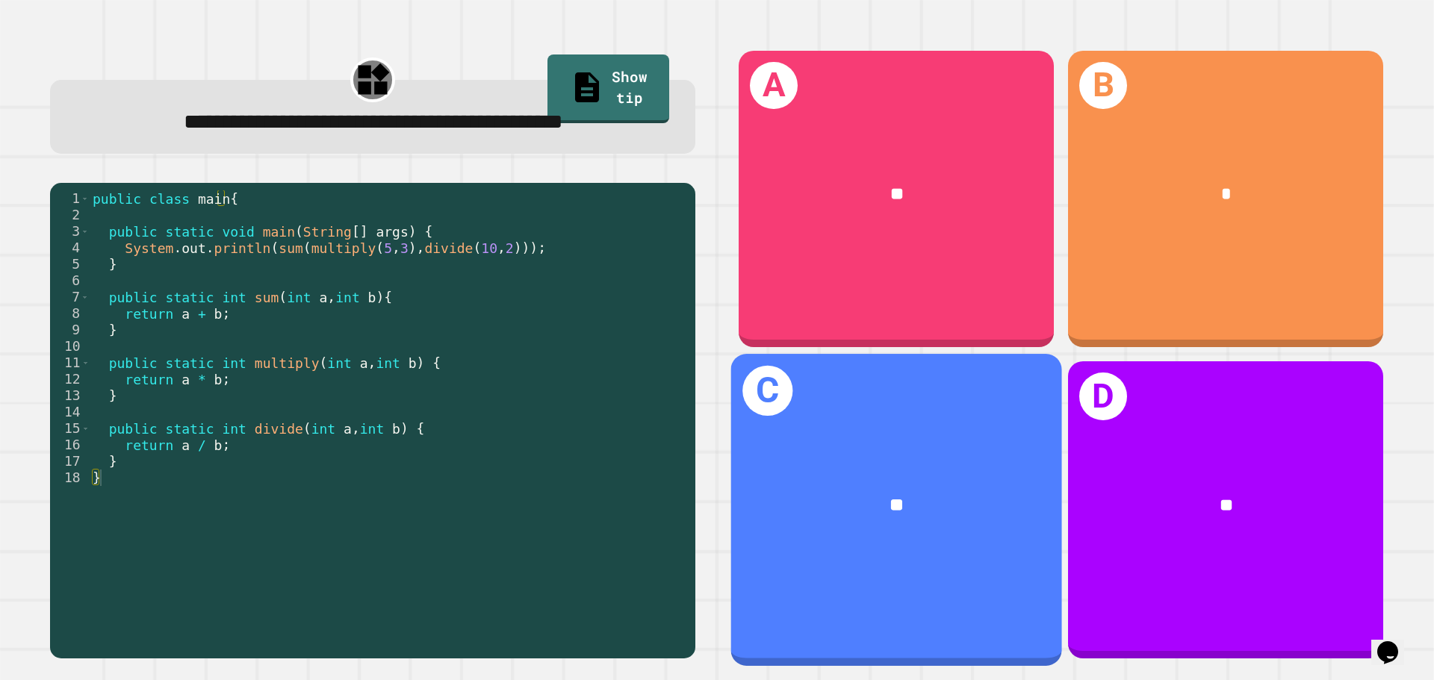
click at [946, 424] on div "C **" at bounding box center [896, 509] width 331 height 311
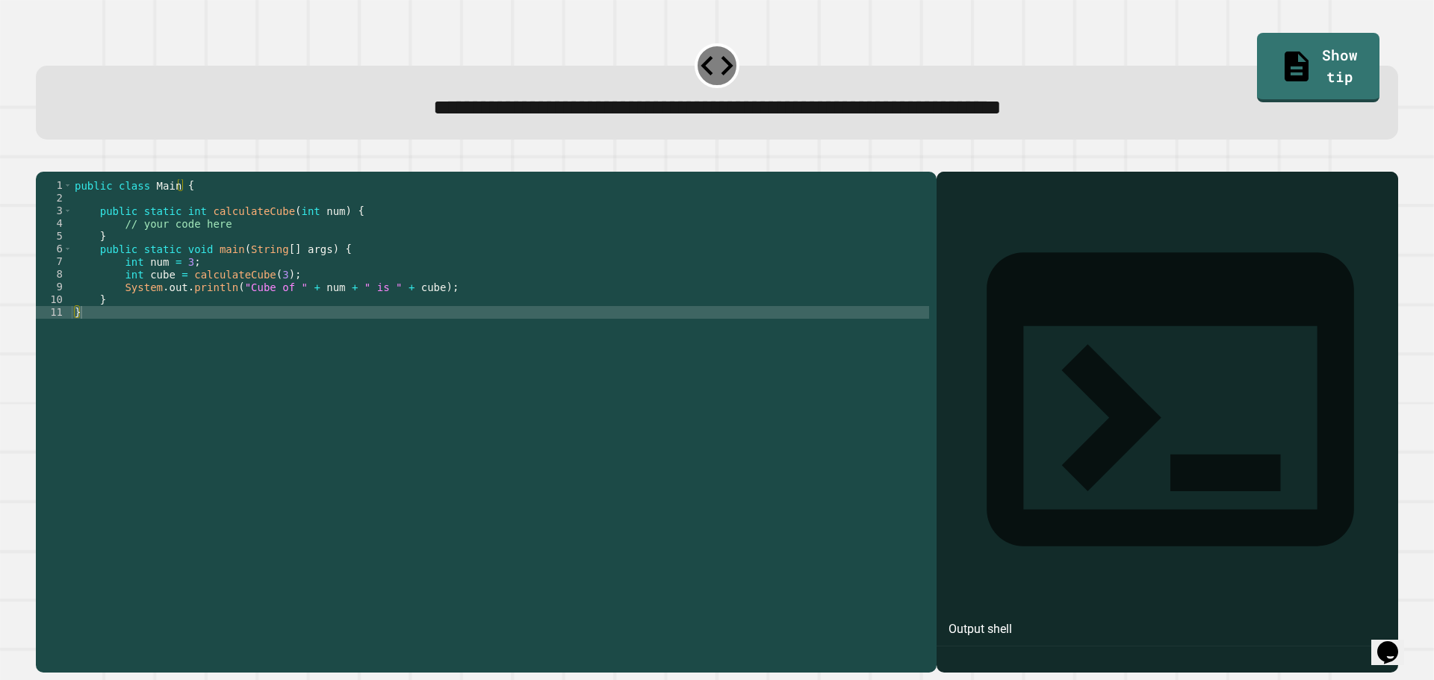
click at [190, 278] on div "public class Main { public static int calculateCube ( int num ) { // your code …" at bounding box center [500, 407] width 857 height 457
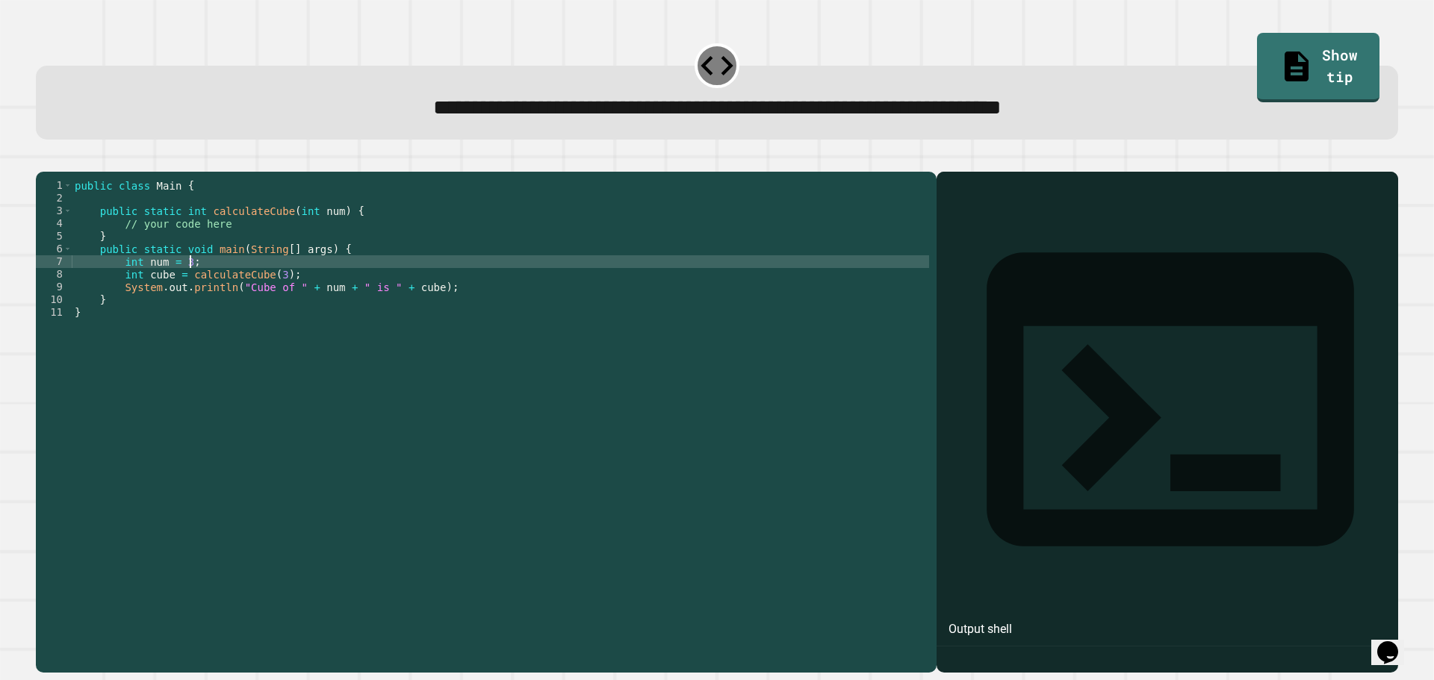
click at [302, 302] on div "public class Main { public static int calculateCube ( int num ) { // your code …" at bounding box center [500, 407] width 857 height 457
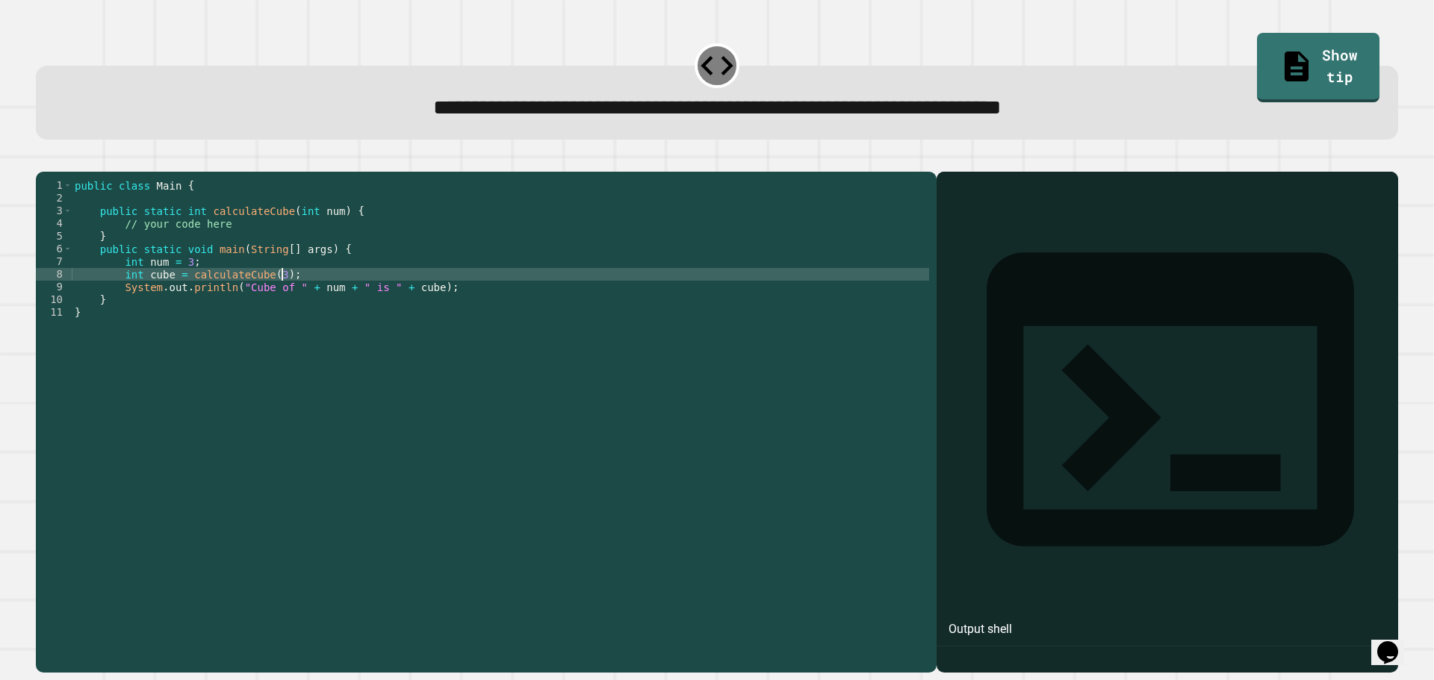
click at [298, 320] on div "public class Main { public static int calculateCube ( int num ) { // your code …" at bounding box center [500, 407] width 857 height 457
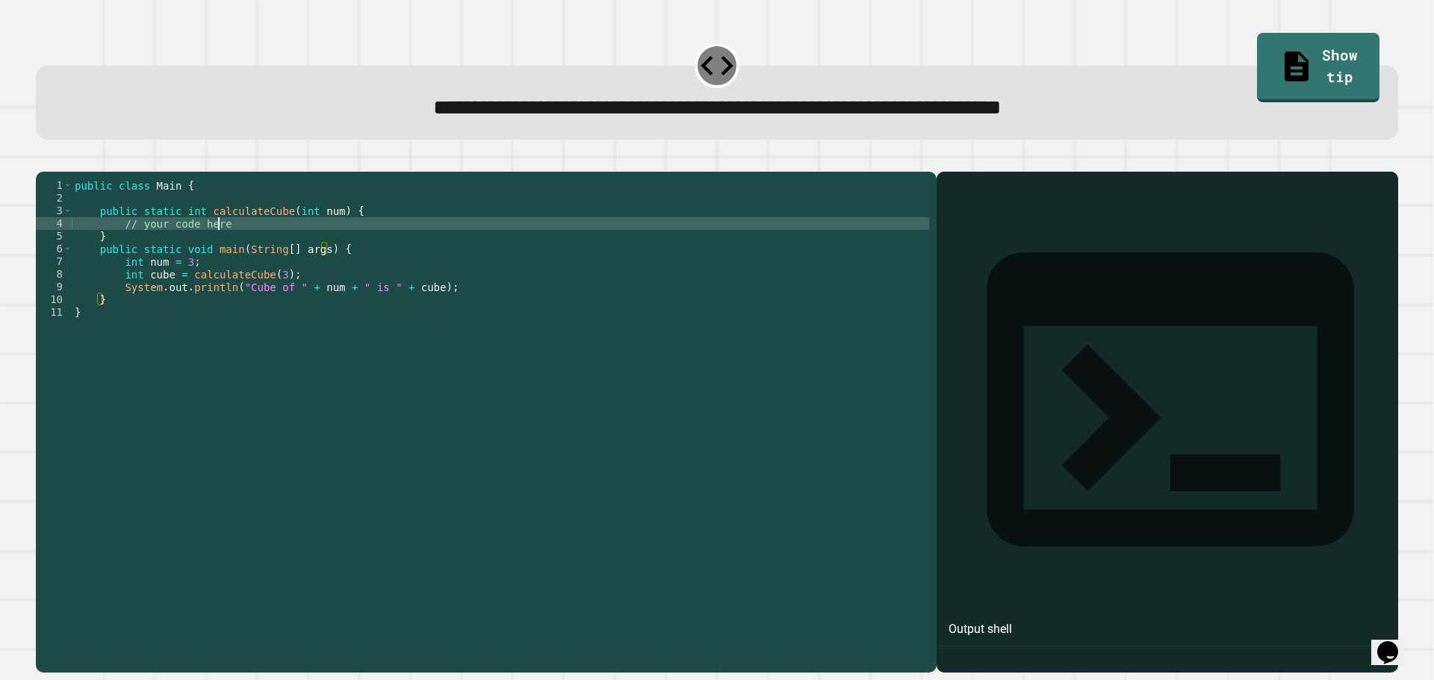
click at [260, 248] on div "public class Main { public static int calculateCube ( int num ) { // your code …" at bounding box center [500, 407] width 857 height 457
type textarea "**********"
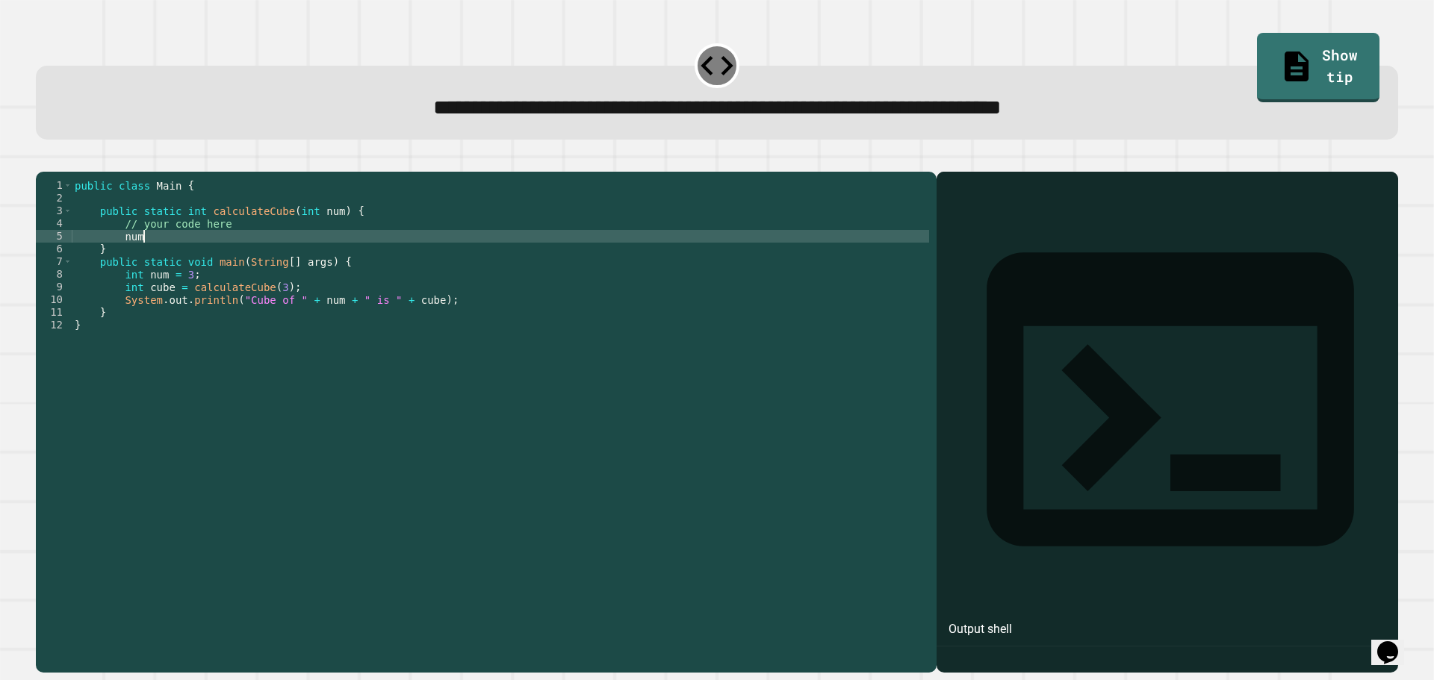
scroll to position [0, 4]
type textarea "*"
type textarea "**********"
click at [43, 160] on icon "button" at bounding box center [43, 160] width 0 height 0
